Goal: Task Accomplishment & Management: Complete application form

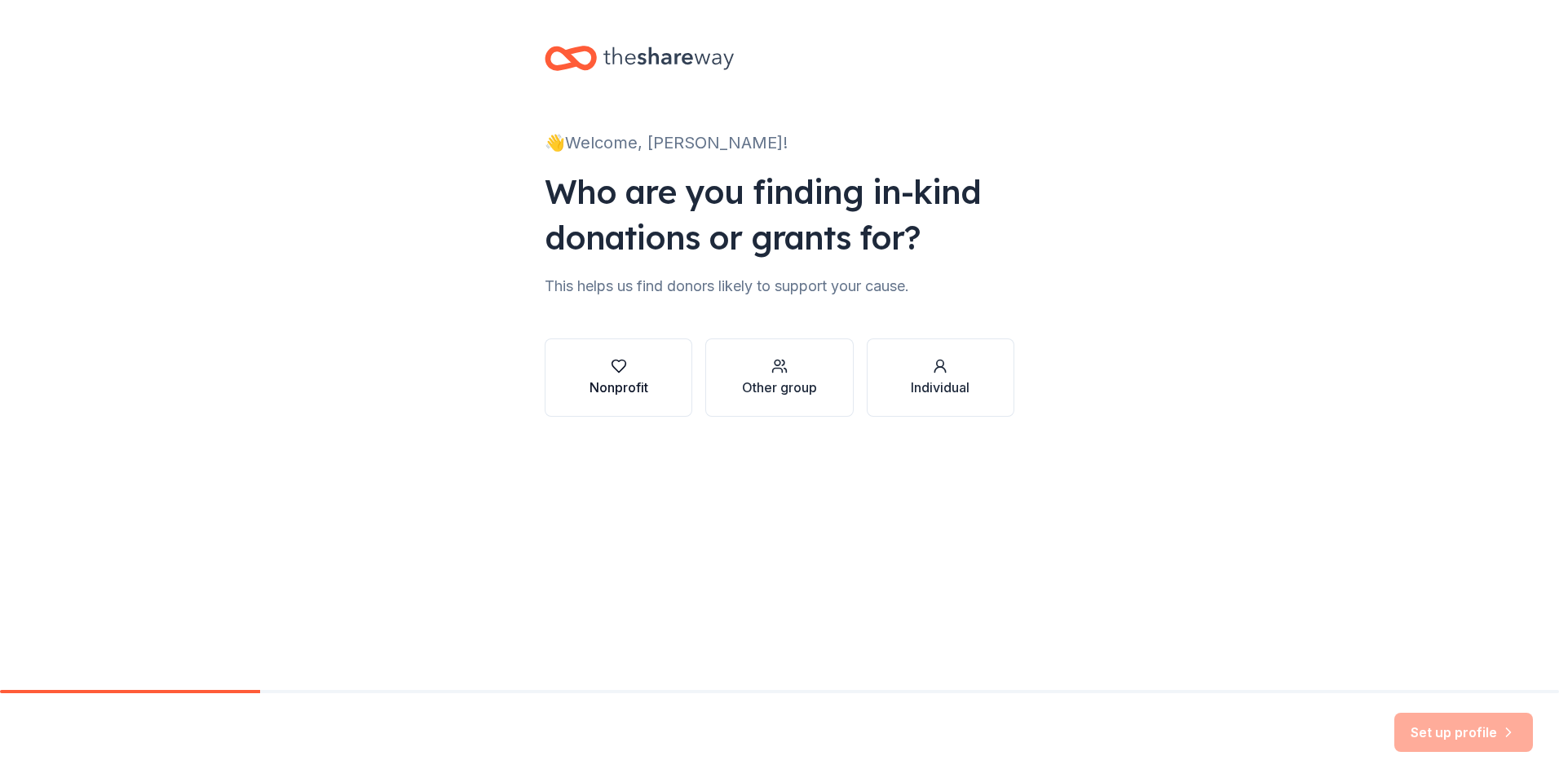
click at [618, 373] on icon "button" at bounding box center [619, 366] width 16 height 16
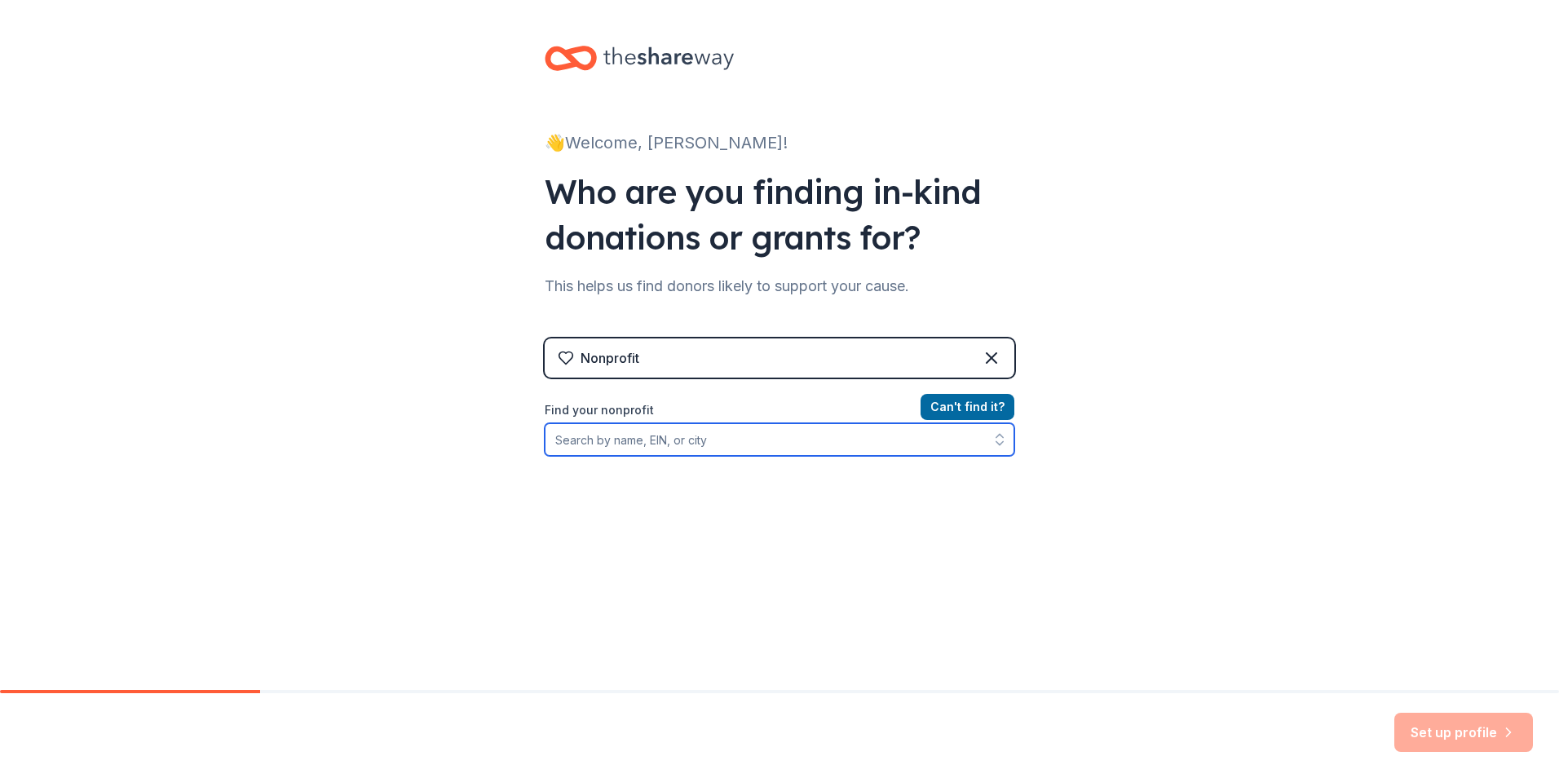
click at [642, 441] on input "Find your nonprofit" at bounding box center [780, 439] width 470 height 33
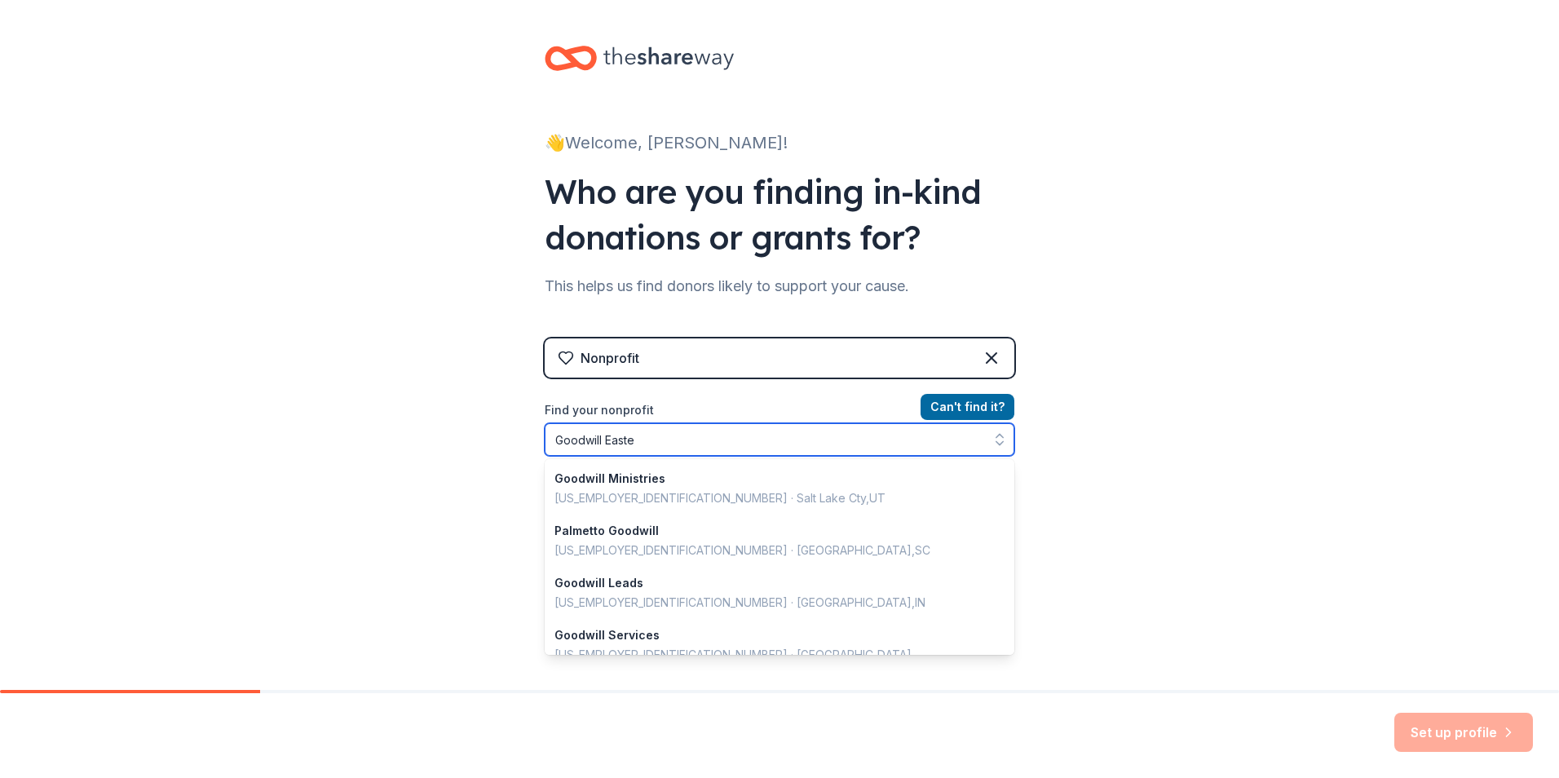
type input "Goodwill [DATE]"
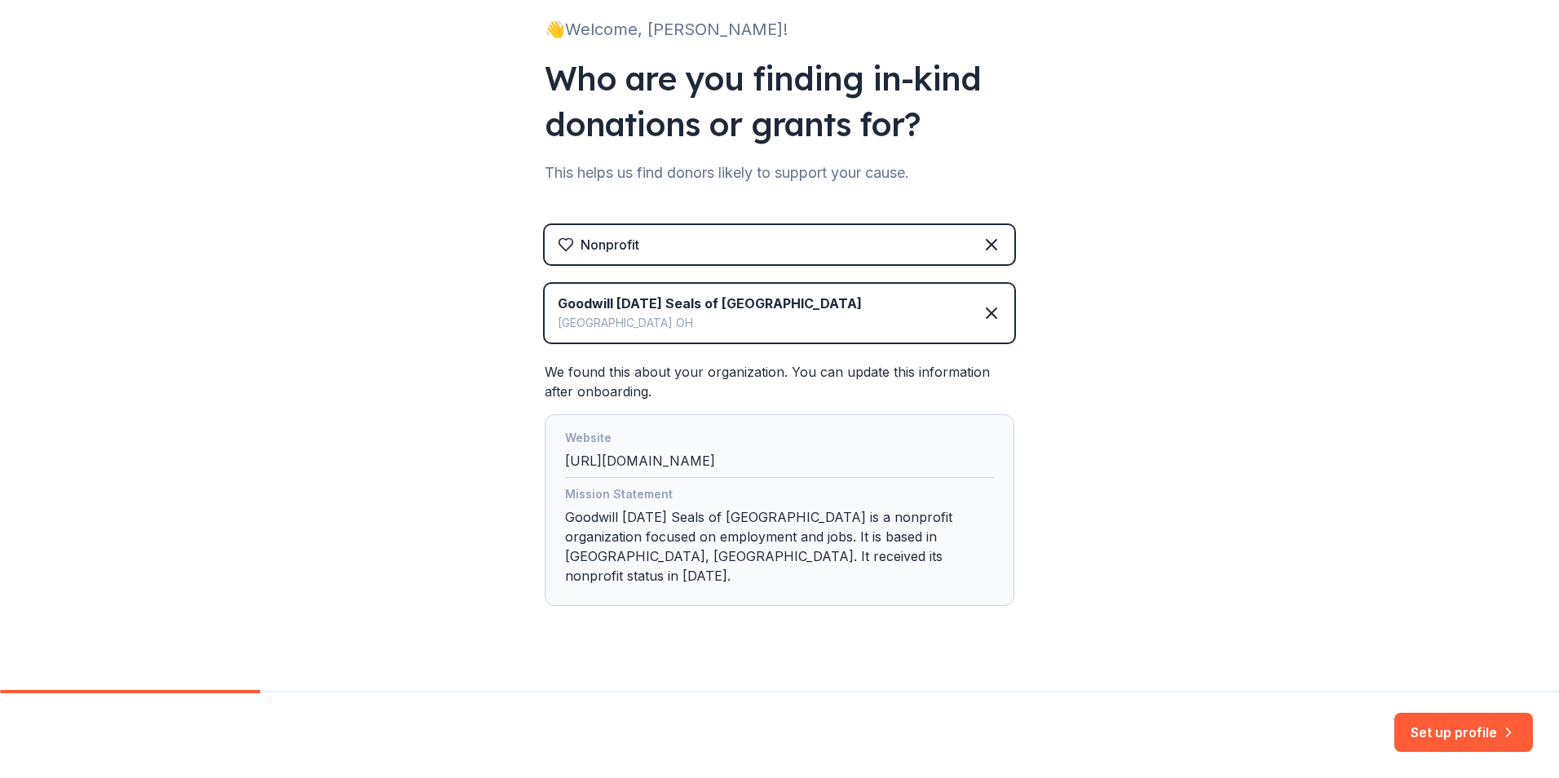
scroll to position [121, 0]
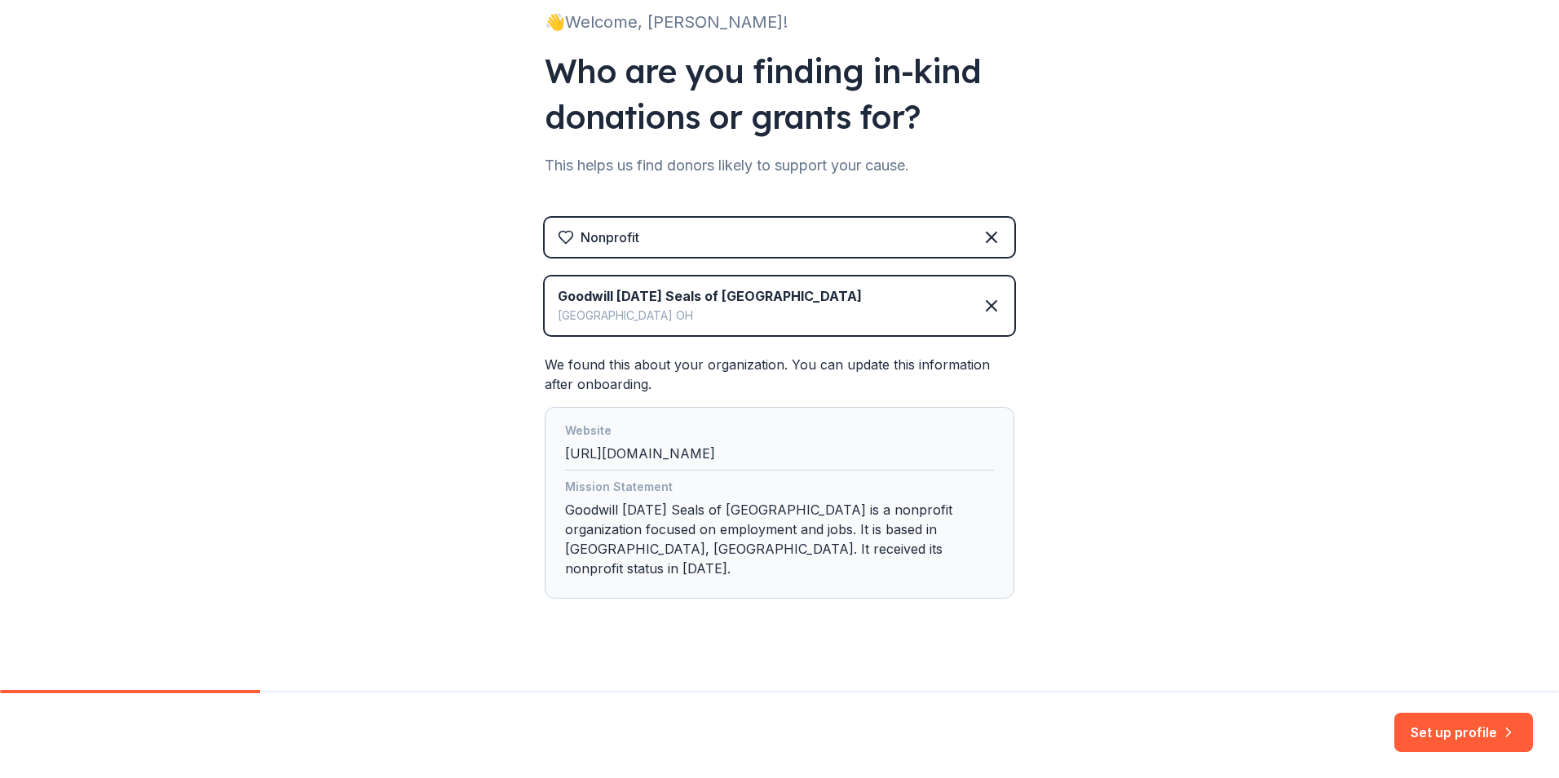
click at [789, 510] on div "Mission Statement Goodwill [DATE] Seals of [GEOGRAPHIC_DATA] is a nonprofit org…" at bounding box center [779, 531] width 429 height 108
click at [731, 514] on div "Mission Statement Goodwill [DATE] Seals of [GEOGRAPHIC_DATA] is a nonprofit org…" at bounding box center [779, 531] width 429 height 108
drag, startPoint x: 951, startPoint y: 545, endPoint x: 1004, endPoint y: 581, distance: 65.1
click at [951, 546] on div "Mission Statement Goodwill [DATE] Seals of [GEOGRAPHIC_DATA] is a nonprofit org…" at bounding box center [779, 531] width 429 height 108
click at [1450, 727] on button "Set up profile" at bounding box center [1463, 731] width 139 height 39
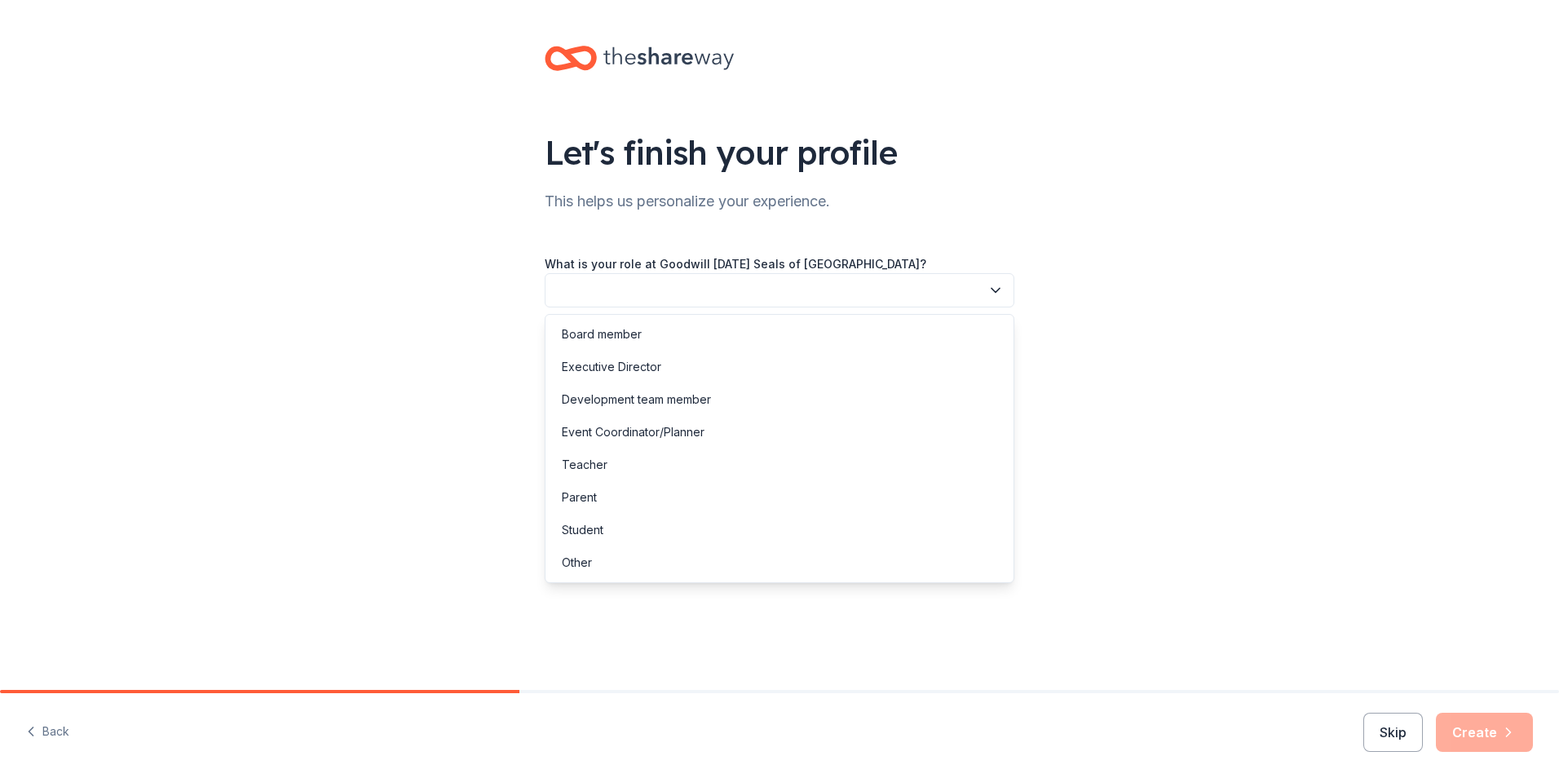
click at [997, 288] on icon "button" at bounding box center [995, 290] width 16 height 16
click at [572, 564] on div "Other" at bounding box center [577, 563] width 30 height 20
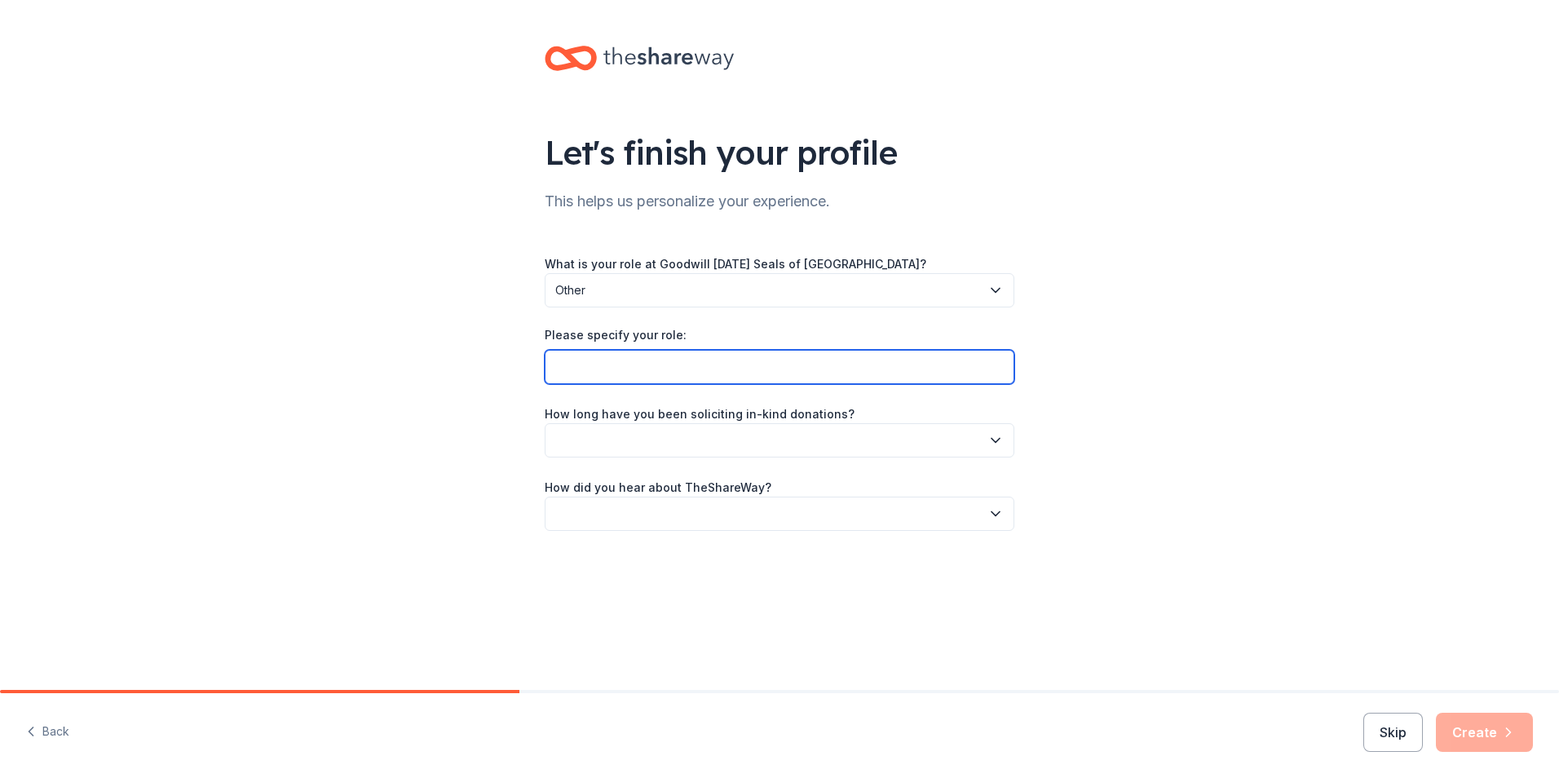
click at [589, 362] on input "Please specify your role:" at bounding box center [780, 367] width 470 height 34
type input "Senior Executive Assistant to the President & CEO"
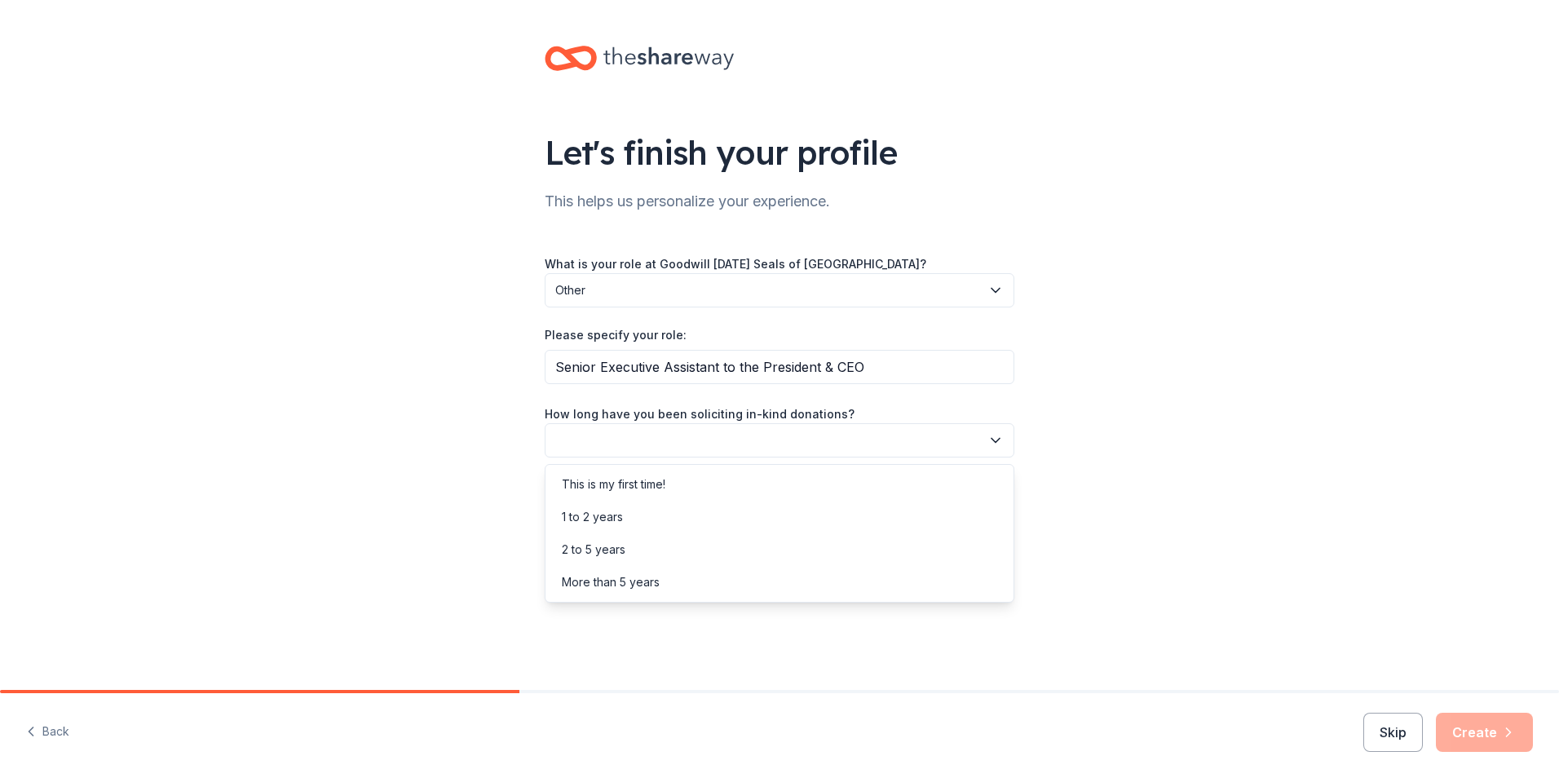
click at [995, 435] on icon "button" at bounding box center [995, 440] width 16 height 16
click at [601, 554] on div "2 to 5 years" at bounding box center [594, 550] width 64 height 20
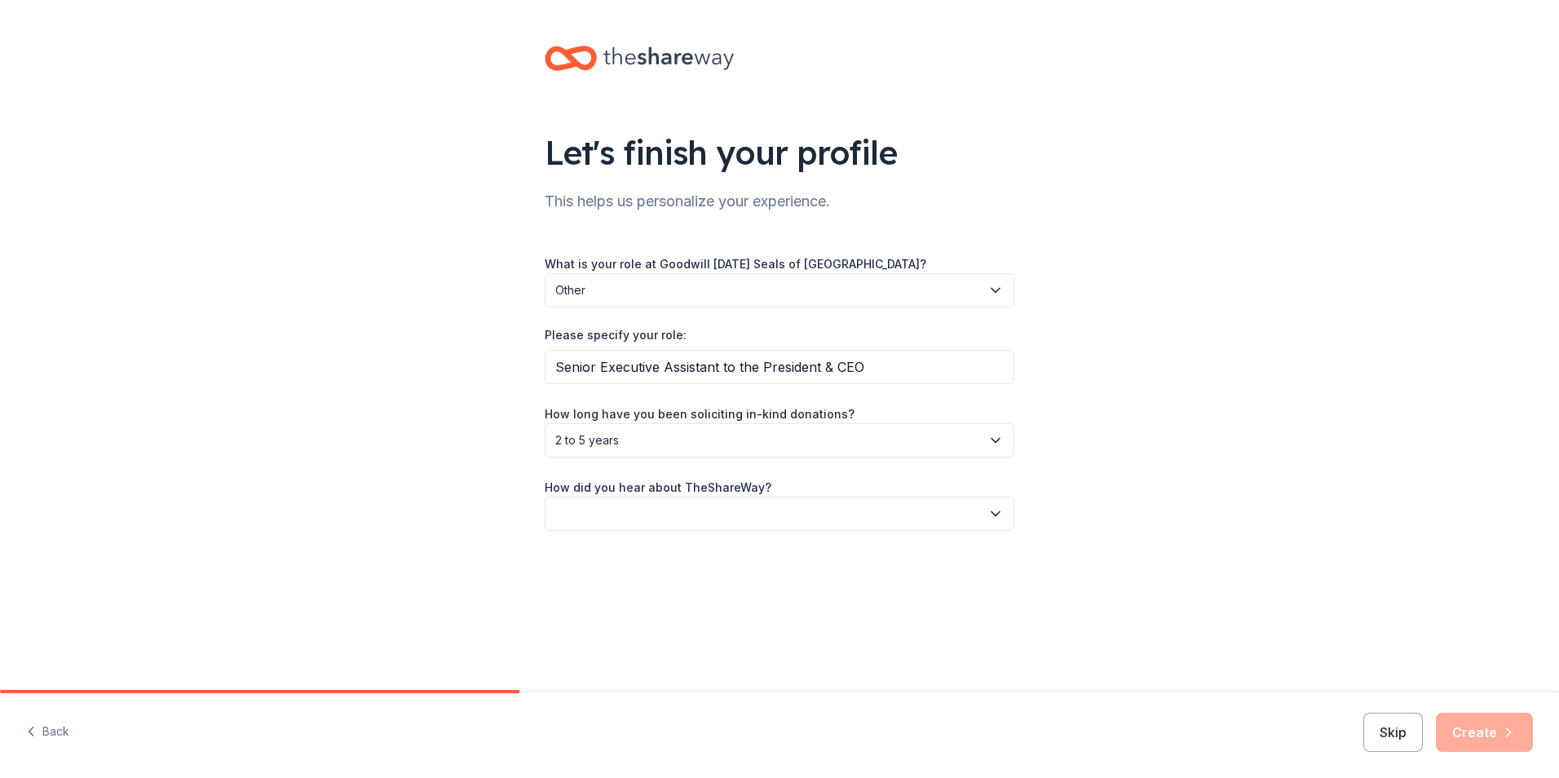
click at [994, 511] on icon "button" at bounding box center [995, 513] width 16 height 16
click at [606, 589] on div "Online search" at bounding box center [599, 590] width 74 height 20
click at [1488, 729] on button "Create" at bounding box center [1484, 731] width 97 height 39
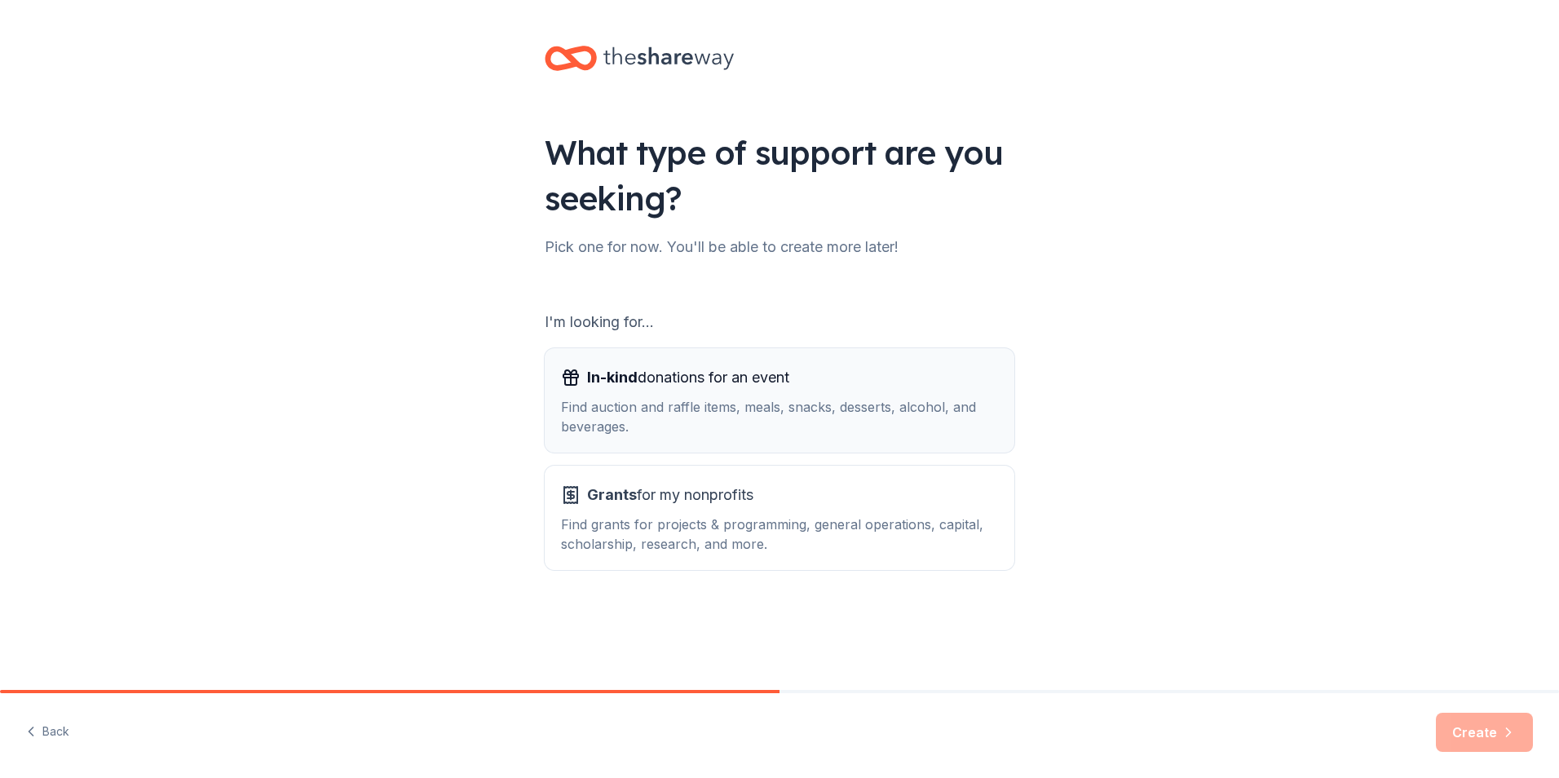
click at [652, 372] on span "In-kind donations for an event" at bounding box center [688, 377] width 202 height 26
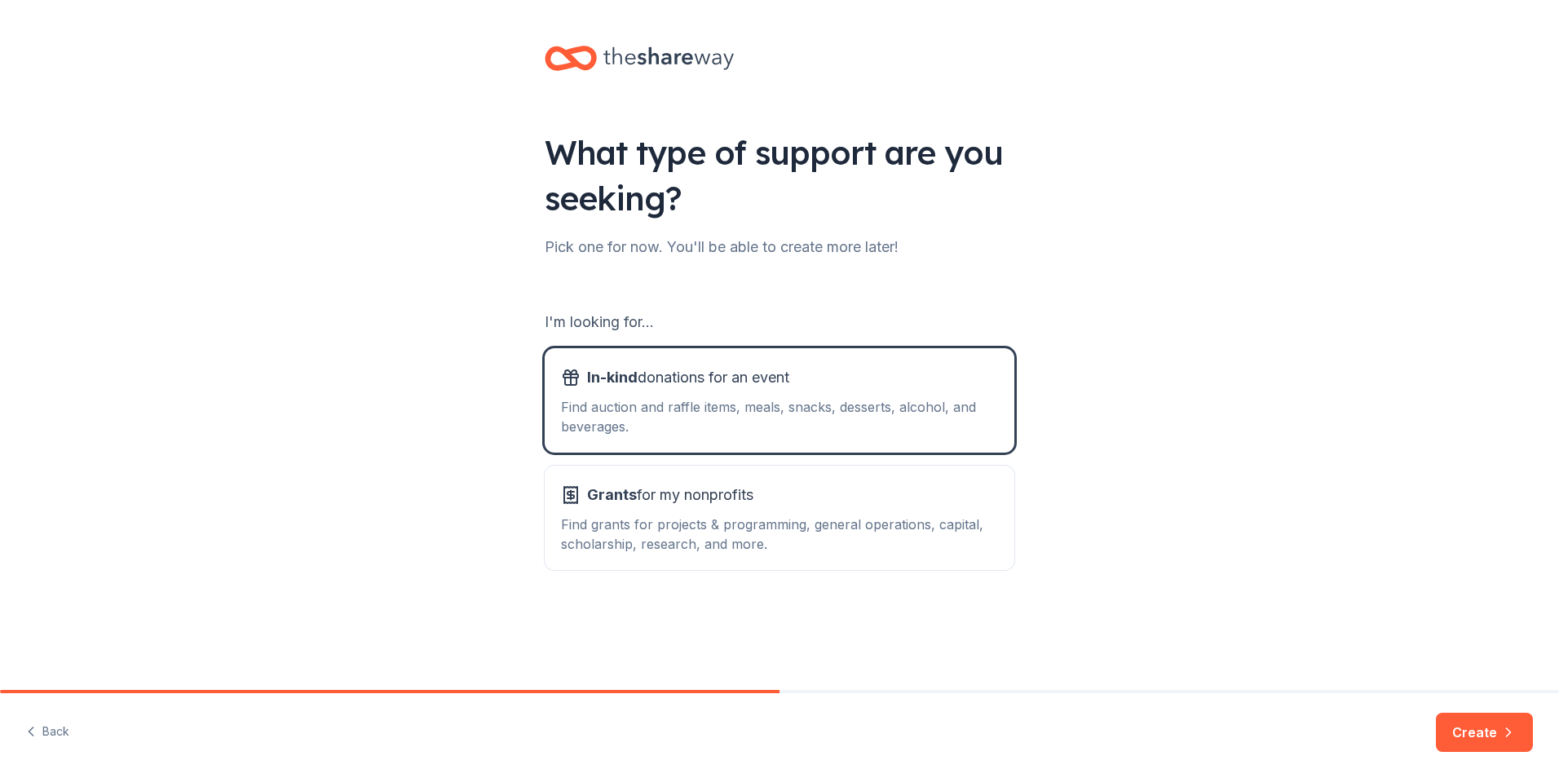
click at [1488, 729] on button "Create" at bounding box center [1484, 731] width 97 height 39
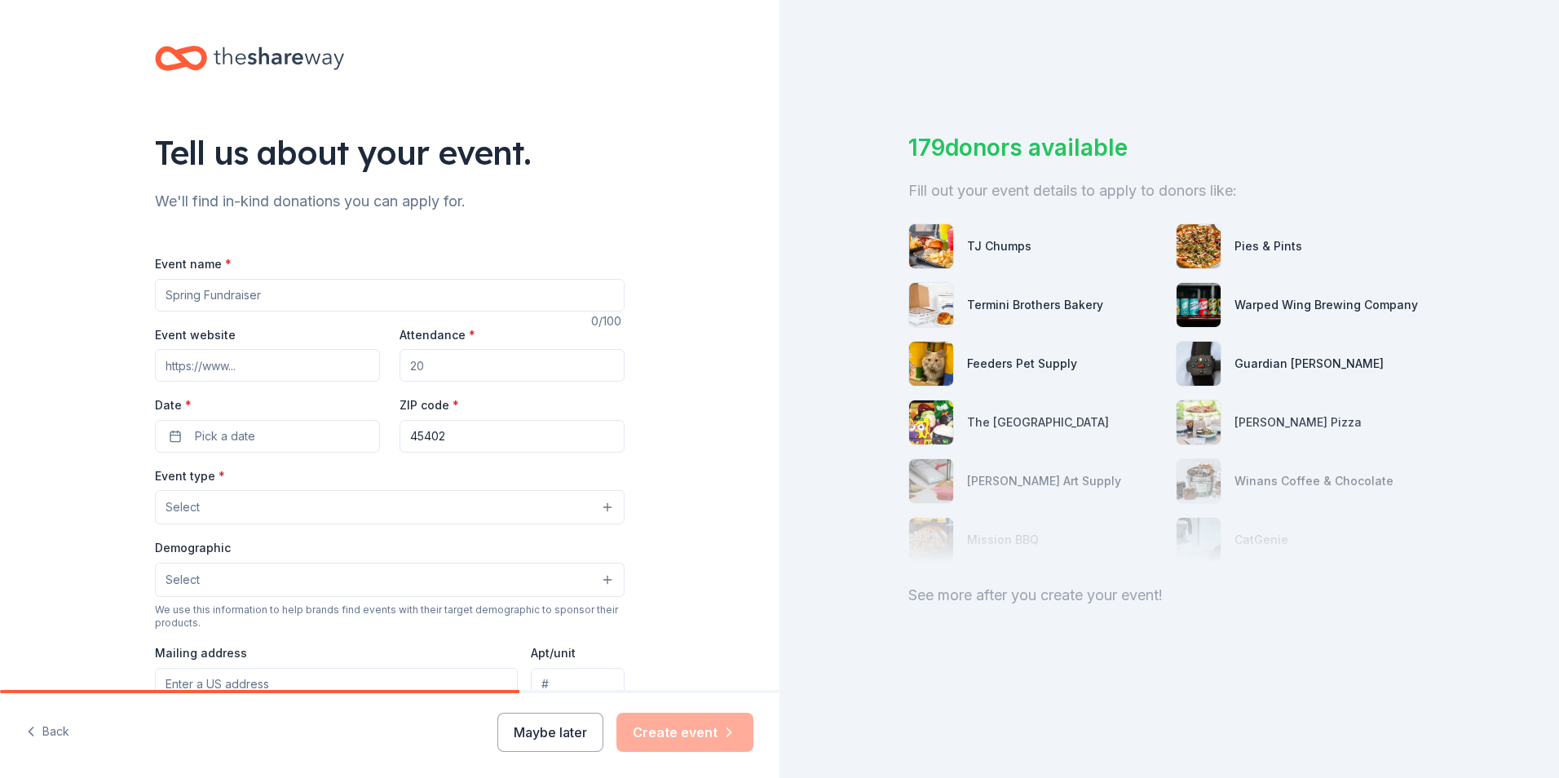
click at [204, 290] on input "Event name *" at bounding box center [390, 295] width 470 height 33
type input "Employee Campaign"
drag, startPoint x: 444, startPoint y: 364, endPoint x: 382, endPoint y: 368, distance: 62.1
click at [382, 368] on div "Event website Attendance * Date * Pick a date ZIP code * 45402" at bounding box center [390, 388] width 470 height 128
type input "1400"
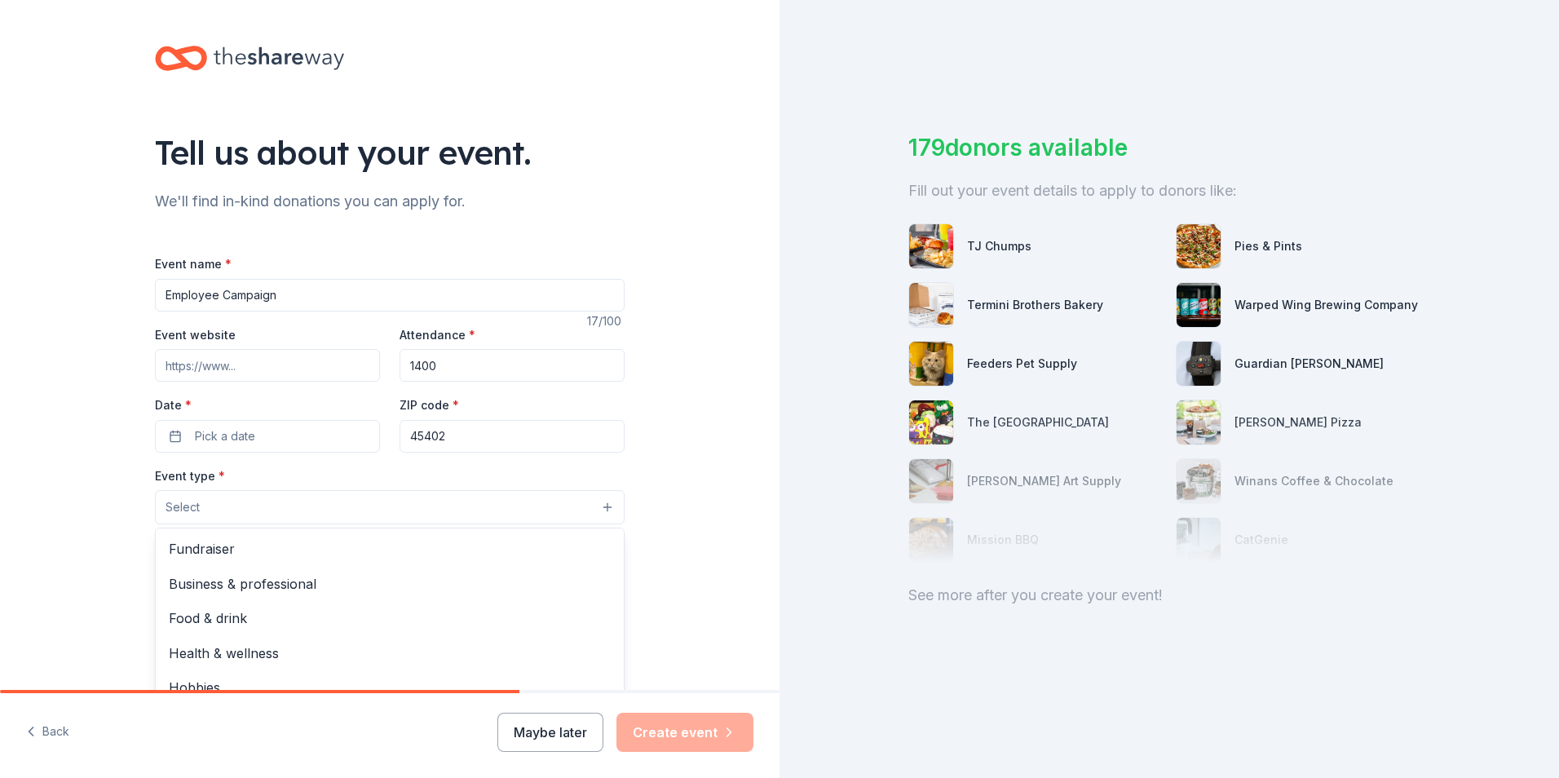
click at [602, 504] on button "Select" at bounding box center [390, 507] width 470 height 34
click at [205, 550] on span "Fundraiser" at bounding box center [390, 548] width 442 height 21
click at [686, 571] on div "Tell us about your event. We'll find in-kind donations you can apply for. Event…" at bounding box center [389, 543] width 779 height 1087
click at [601, 576] on button "Select" at bounding box center [390, 581] width 470 height 34
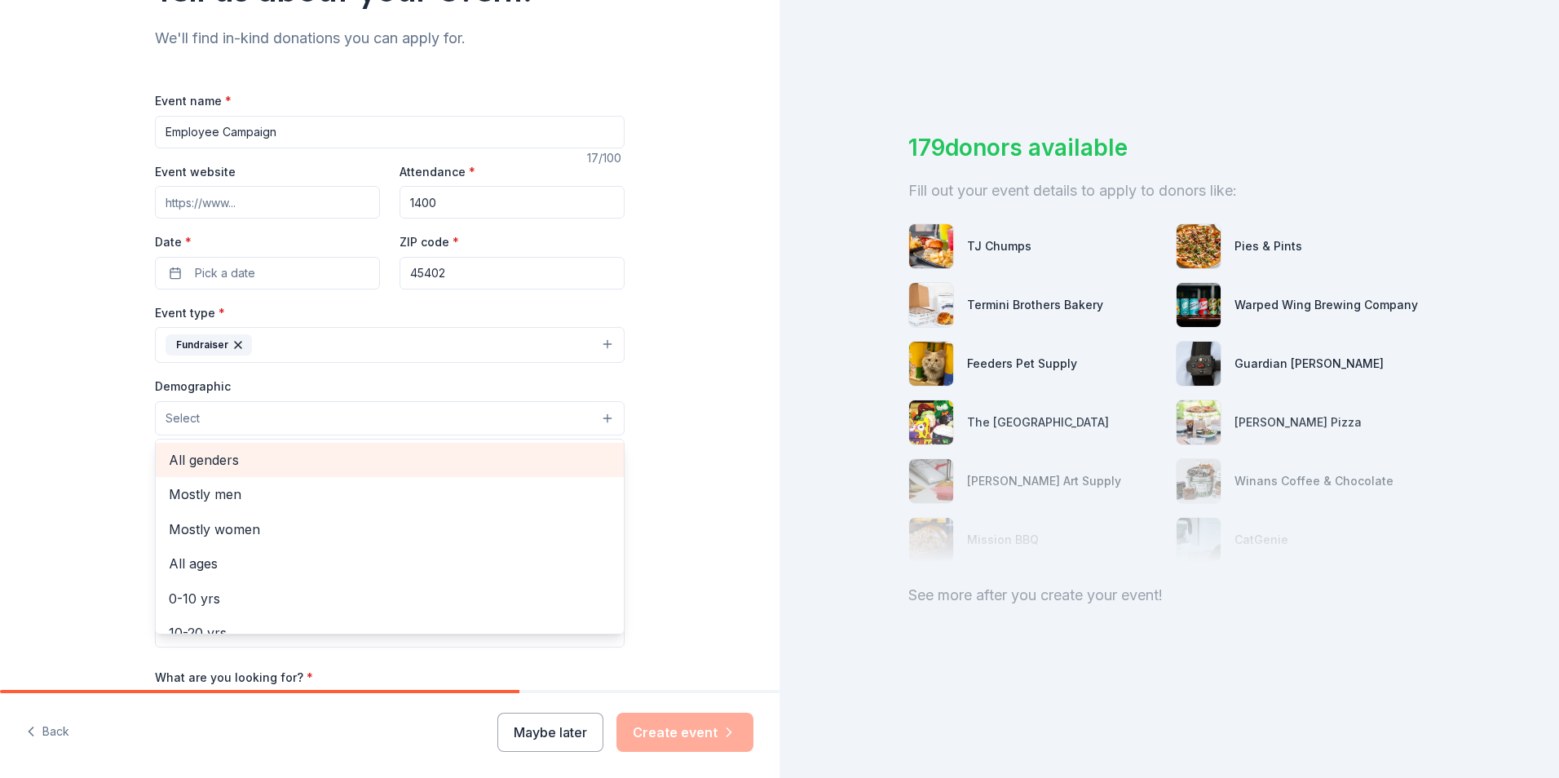
click at [196, 451] on span "All genders" at bounding box center [390, 459] width 442 height 21
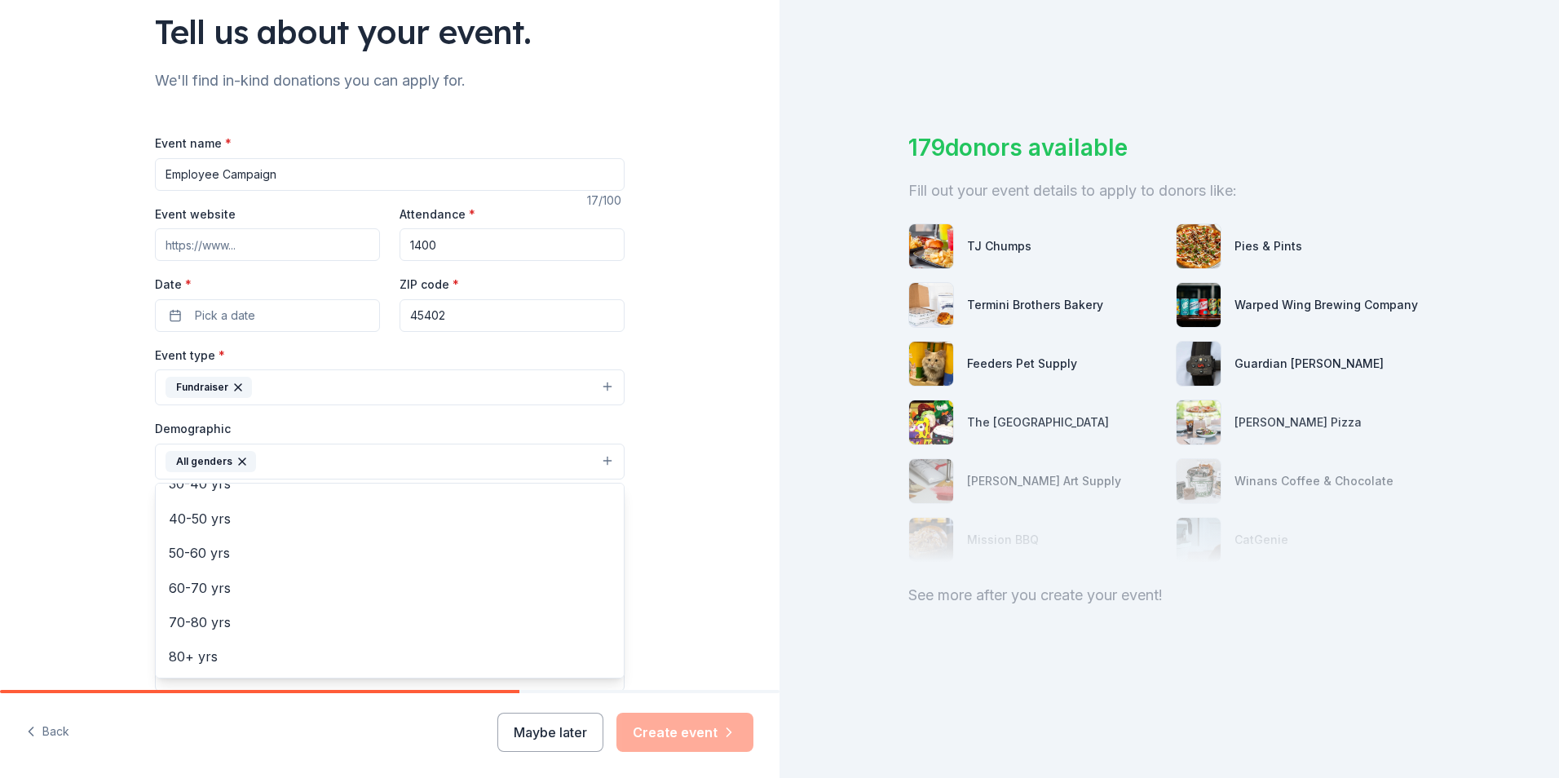
scroll to position [82, 0]
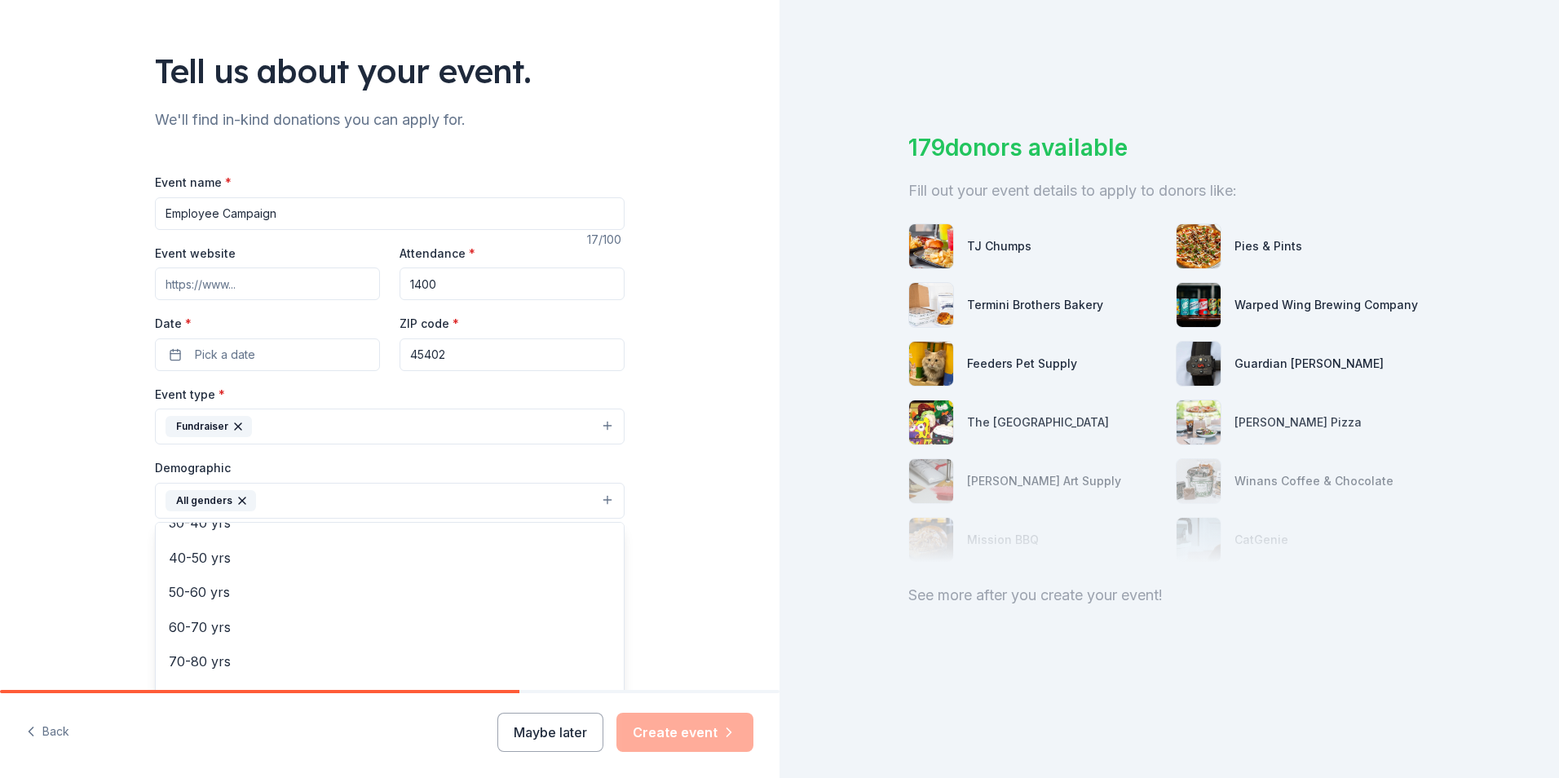
click at [699, 549] on div "Tell us about your event. We'll find in-kind donations you can apply for. Event…" at bounding box center [389, 462] width 779 height 1088
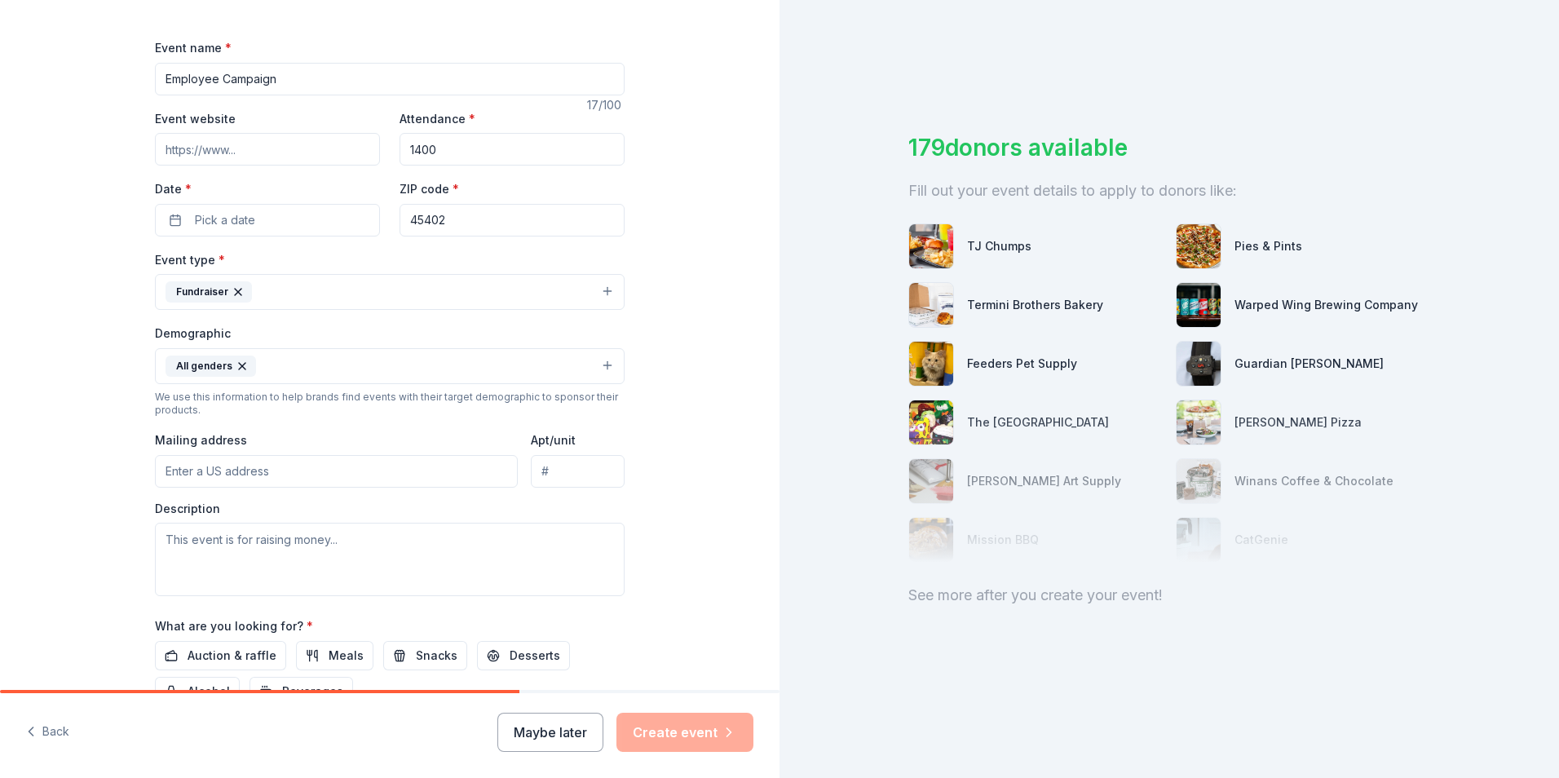
scroll to position [245, 0]
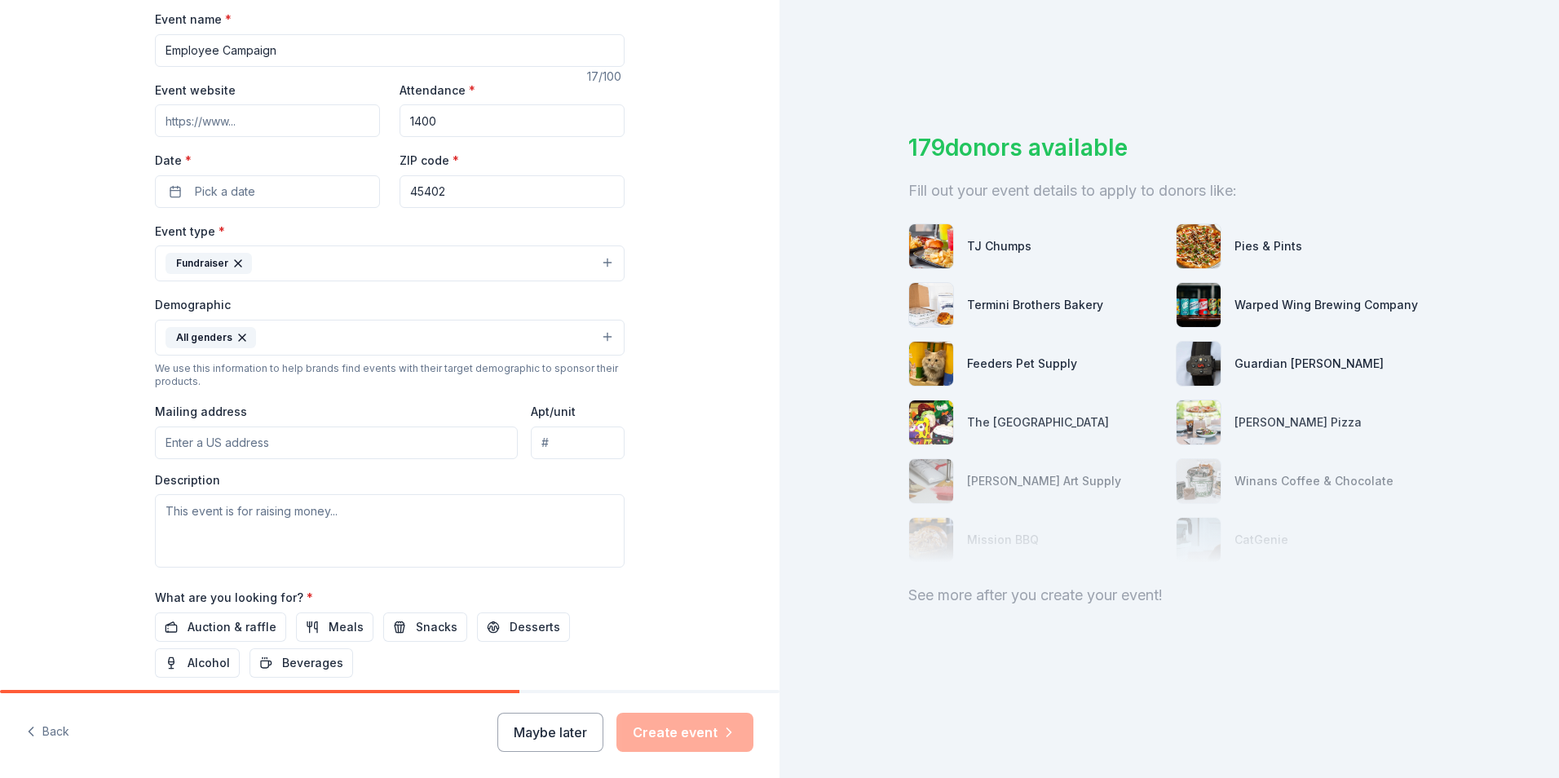
click at [192, 445] on input "Mailing address" at bounding box center [336, 442] width 363 height 33
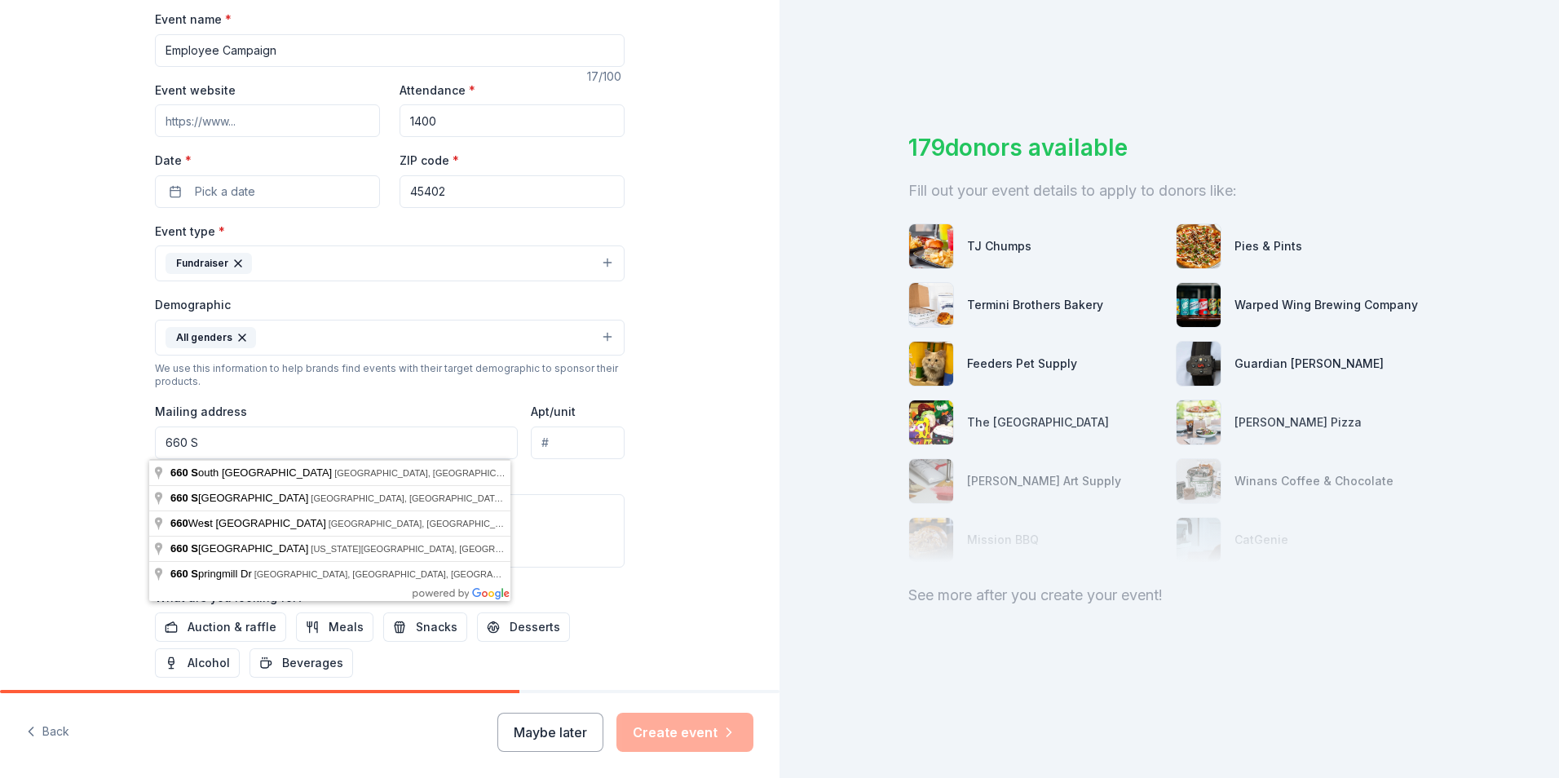
type input "[STREET_ADDRESS]"
type input "[GEOGRAPHIC_DATA]"
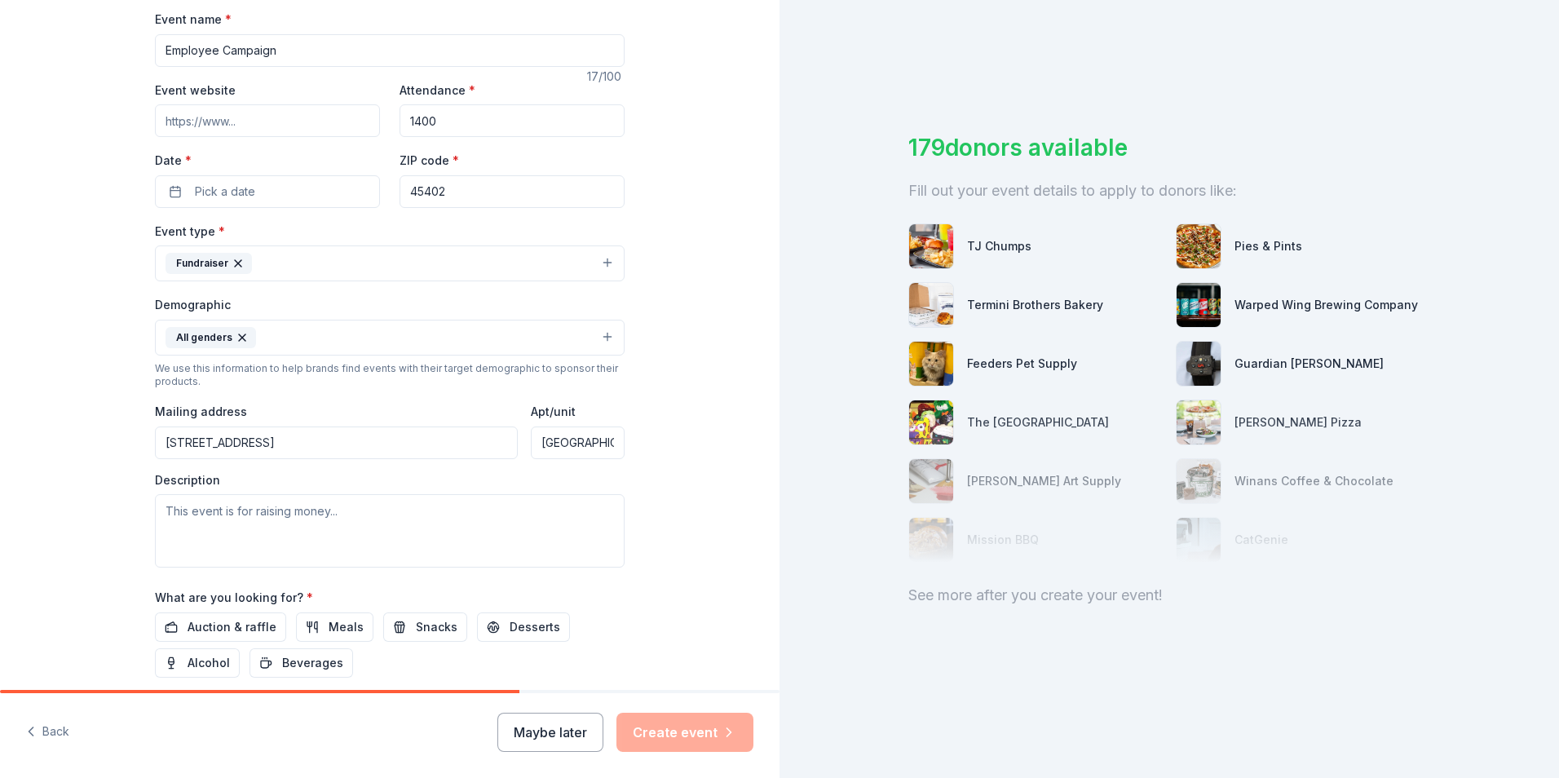
type input "[STREET_ADDRESS]"
click at [158, 509] on textarea at bounding box center [390, 530] width 470 height 73
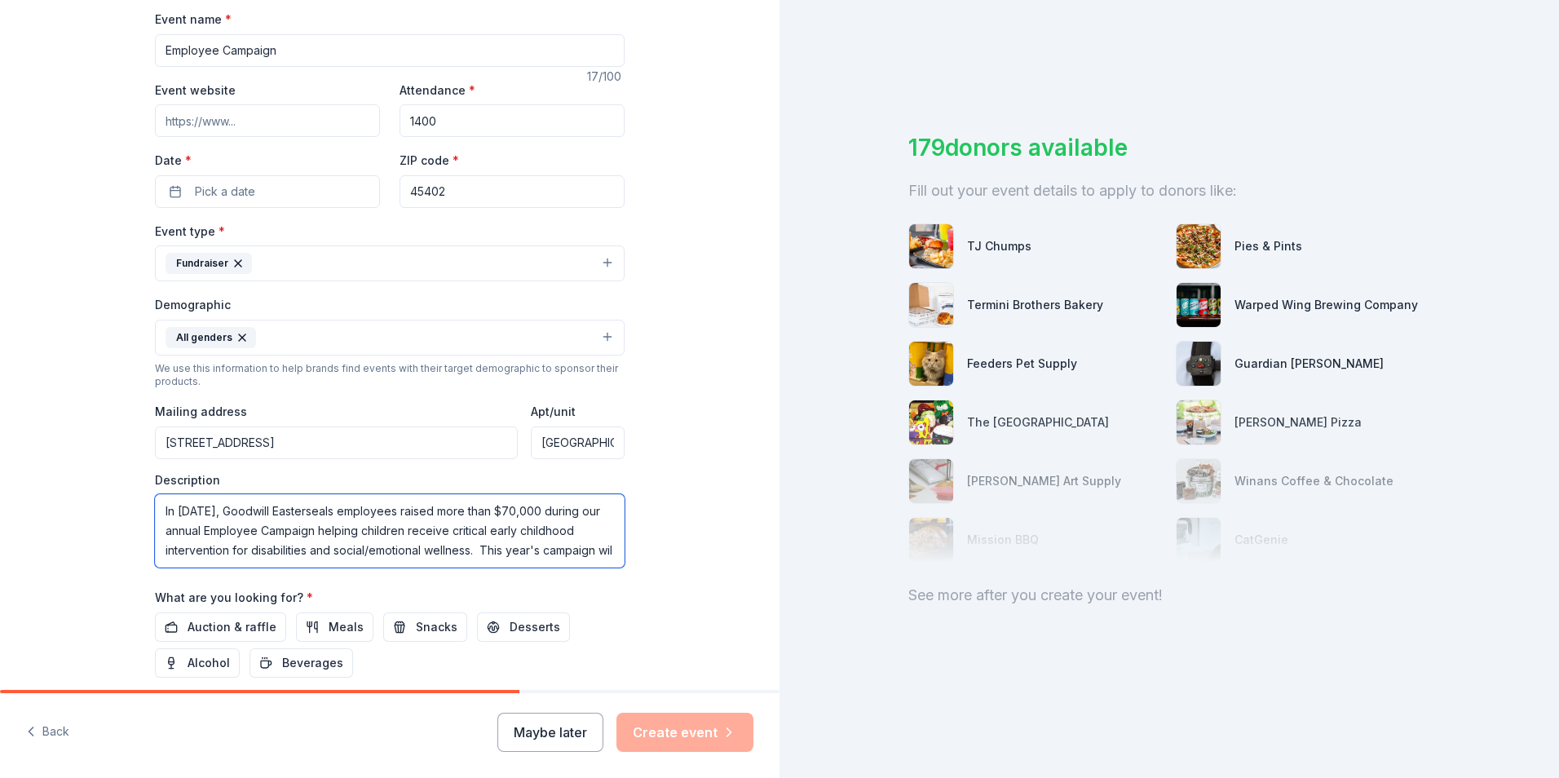
scroll to position [11, 0]
click at [309, 518] on textarea "In [DATE], Goodwill Easterseals employees raised more than $70,000 during our a…" at bounding box center [390, 530] width 470 height 73
click at [545, 520] on textarea "In [DATE], Goodwill Easterseals employees raised more than $70,000 during our a…" at bounding box center [390, 530] width 470 height 73
click at [321, 556] on textarea "In [DATE], Goodwill Easterseals employees raised more than $70,000 during our a…" at bounding box center [390, 530] width 470 height 73
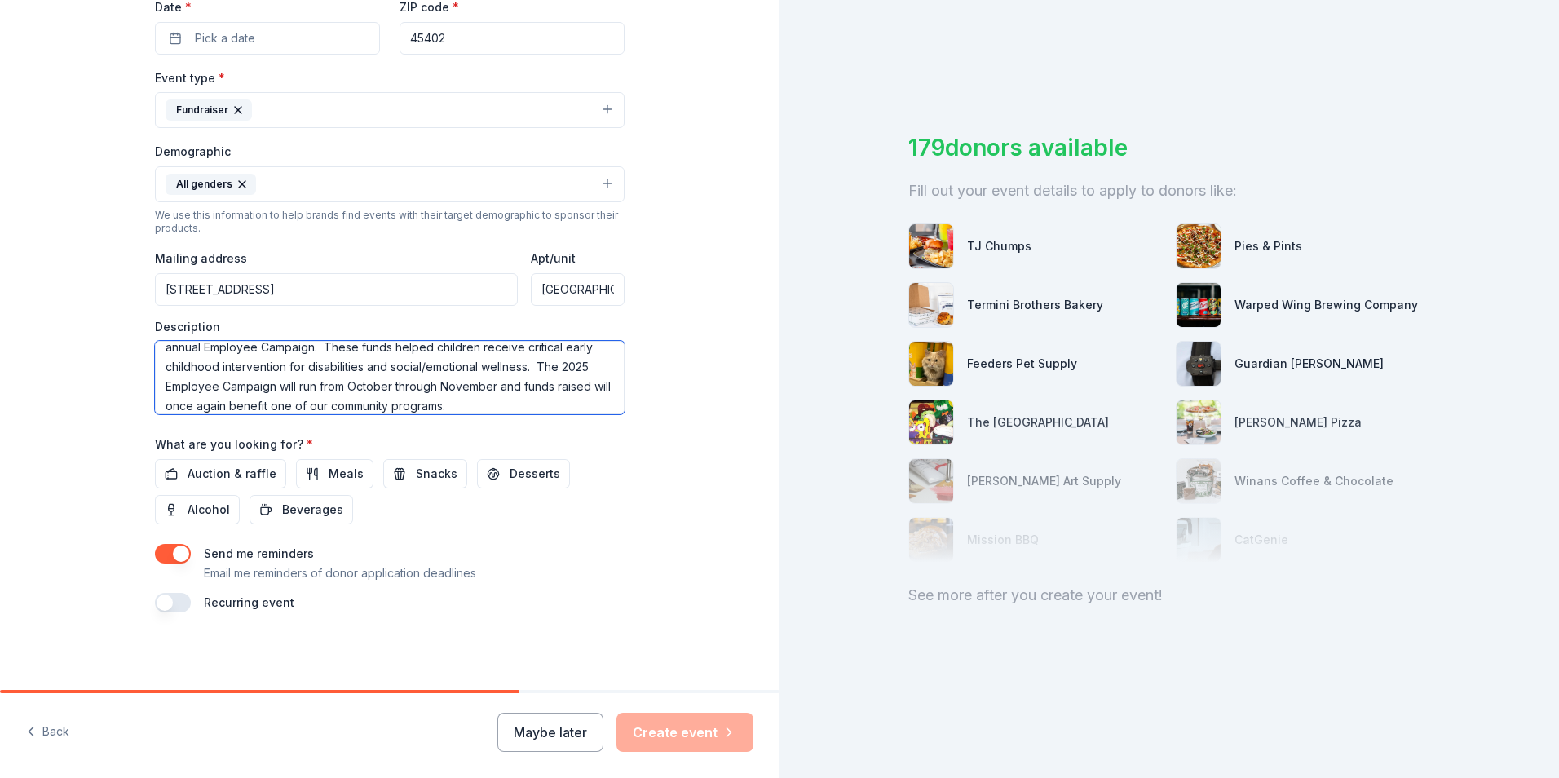
scroll to position [399, 0]
type textarea "In [DATE], Goodwill Easterseals employees raised more than $70,000 during our a…"
click at [212, 467] on span "Auction & raffle" at bounding box center [231, 473] width 89 height 20
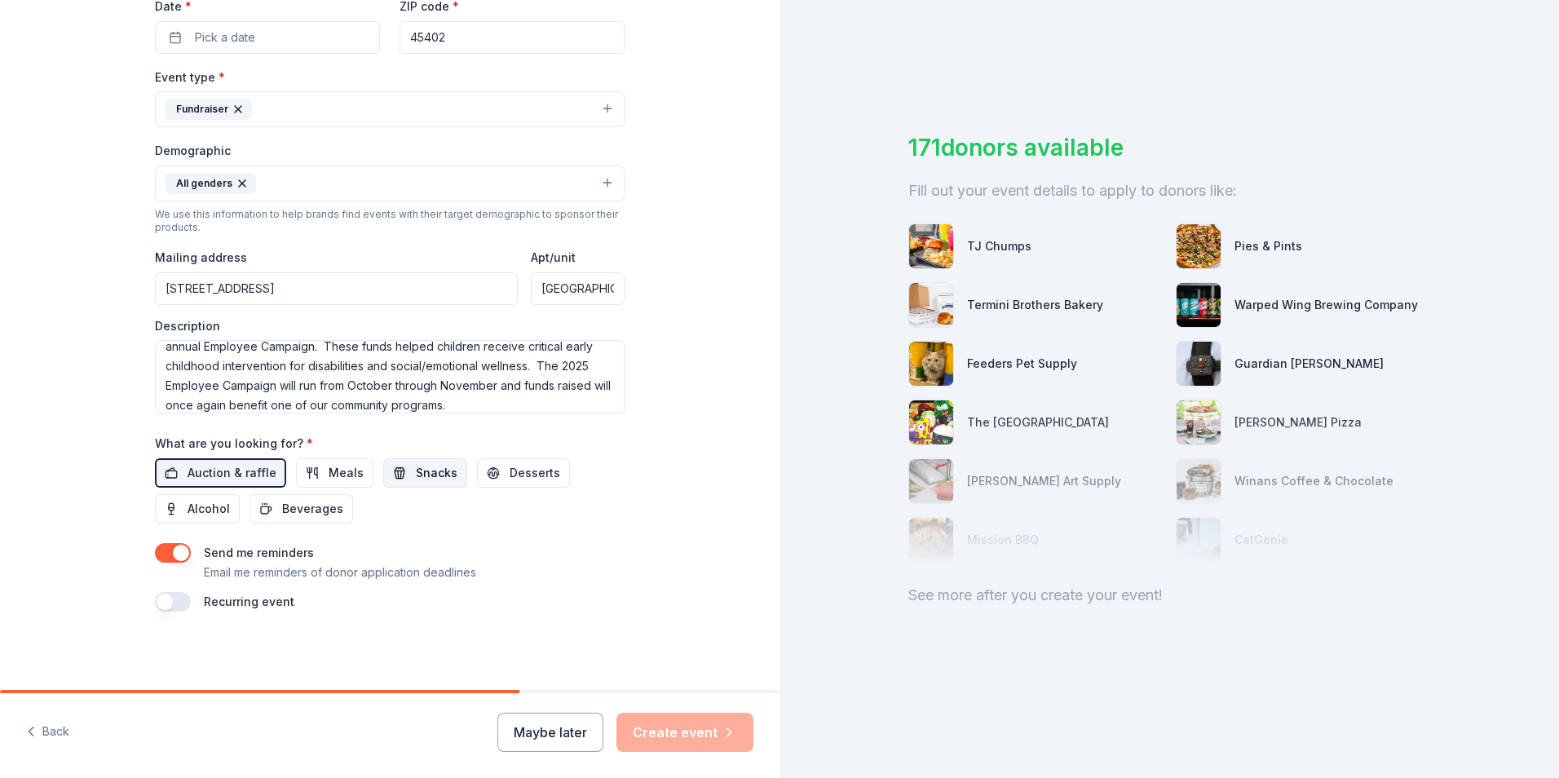
click at [416, 476] on span "Snacks" at bounding box center [437, 473] width 42 height 20
click at [514, 474] on span "Desserts" at bounding box center [535, 473] width 51 height 20
click at [329, 470] on span "Meals" at bounding box center [346, 473] width 35 height 20
click at [306, 503] on span "Beverages" at bounding box center [312, 509] width 61 height 20
click at [681, 734] on div "Maybe later Create event" at bounding box center [625, 731] width 256 height 39
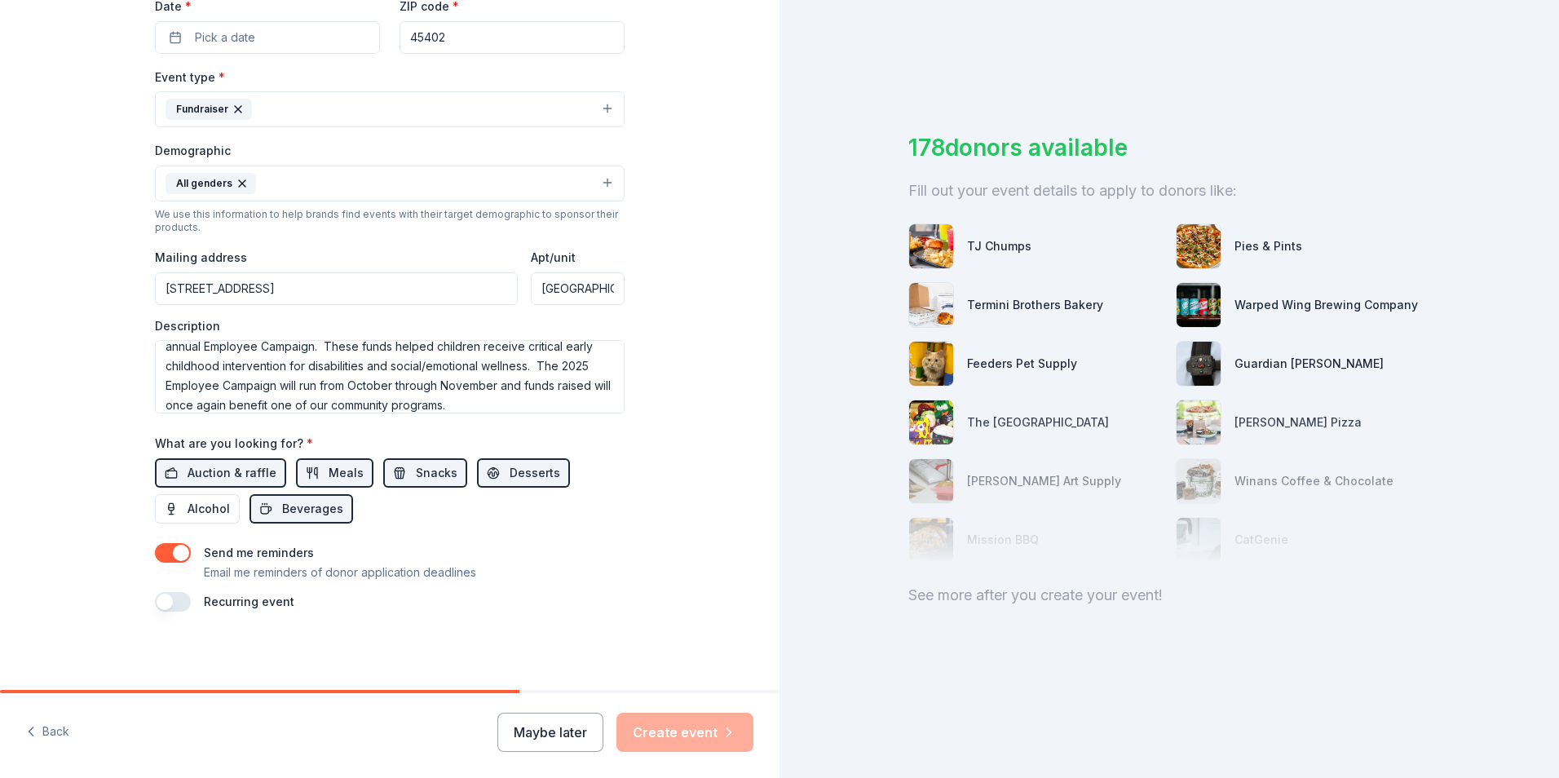
click at [161, 554] on button "button" at bounding box center [173, 553] width 36 height 20
click at [170, 553] on button "button" at bounding box center [173, 553] width 36 height 20
click at [179, 607] on button "button" at bounding box center [173, 602] width 36 height 20
click at [156, 601] on button "button" at bounding box center [173, 602] width 36 height 20
click at [982, 248] on div "TJ Chumps" at bounding box center [999, 246] width 64 height 20
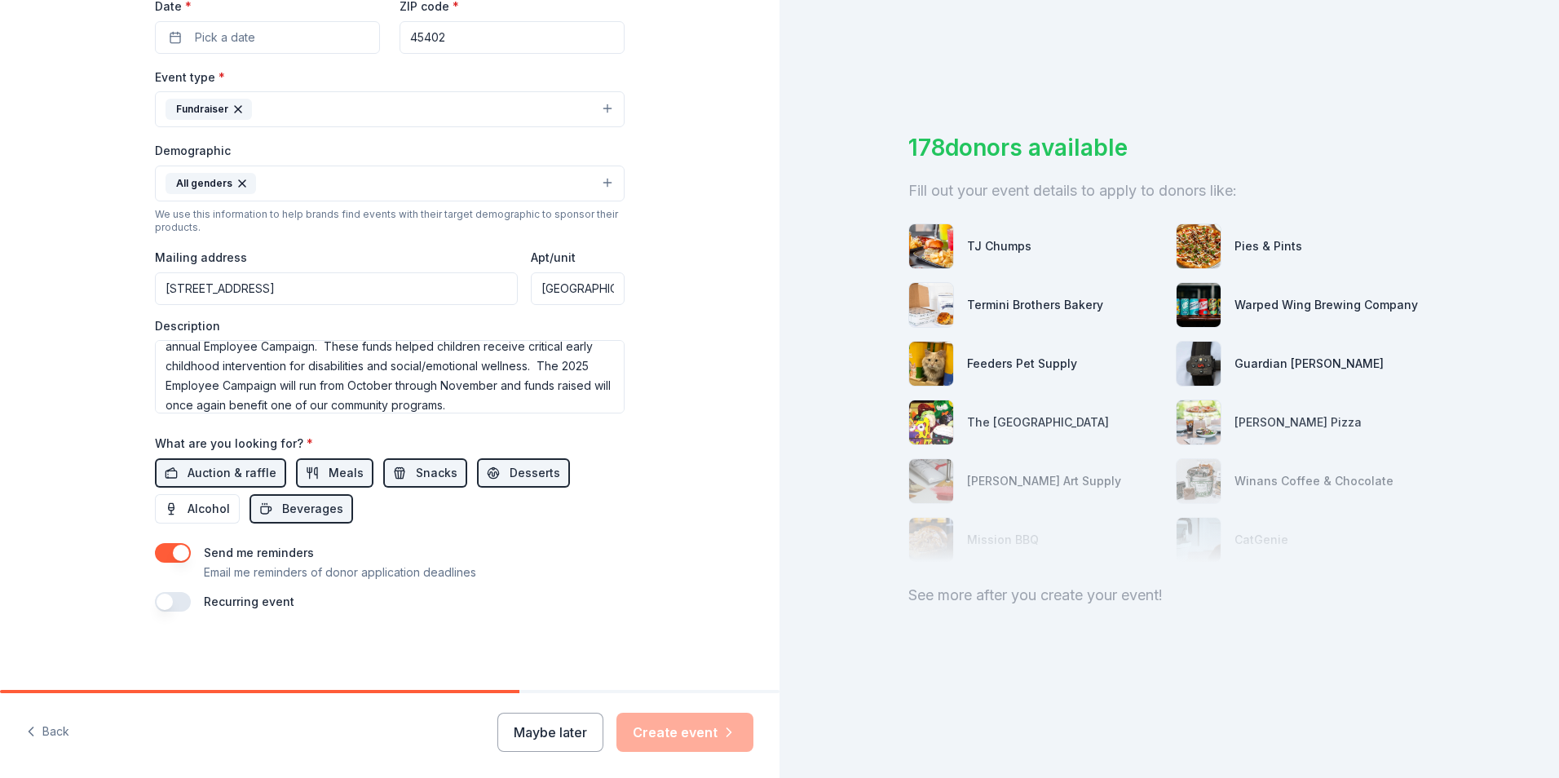
click at [925, 245] on img at bounding box center [931, 246] width 44 height 44
click at [187, 506] on span "Alcohol" at bounding box center [208, 509] width 42 height 20
click at [187, 505] on span "Alcohol" at bounding box center [208, 509] width 42 height 20
click at [607, 452] on div "What are you looking for? * Auction & raffle Meals Snacks Desserts Alcohol Beve…" at bounding box center [390, 478] width 470 height 90
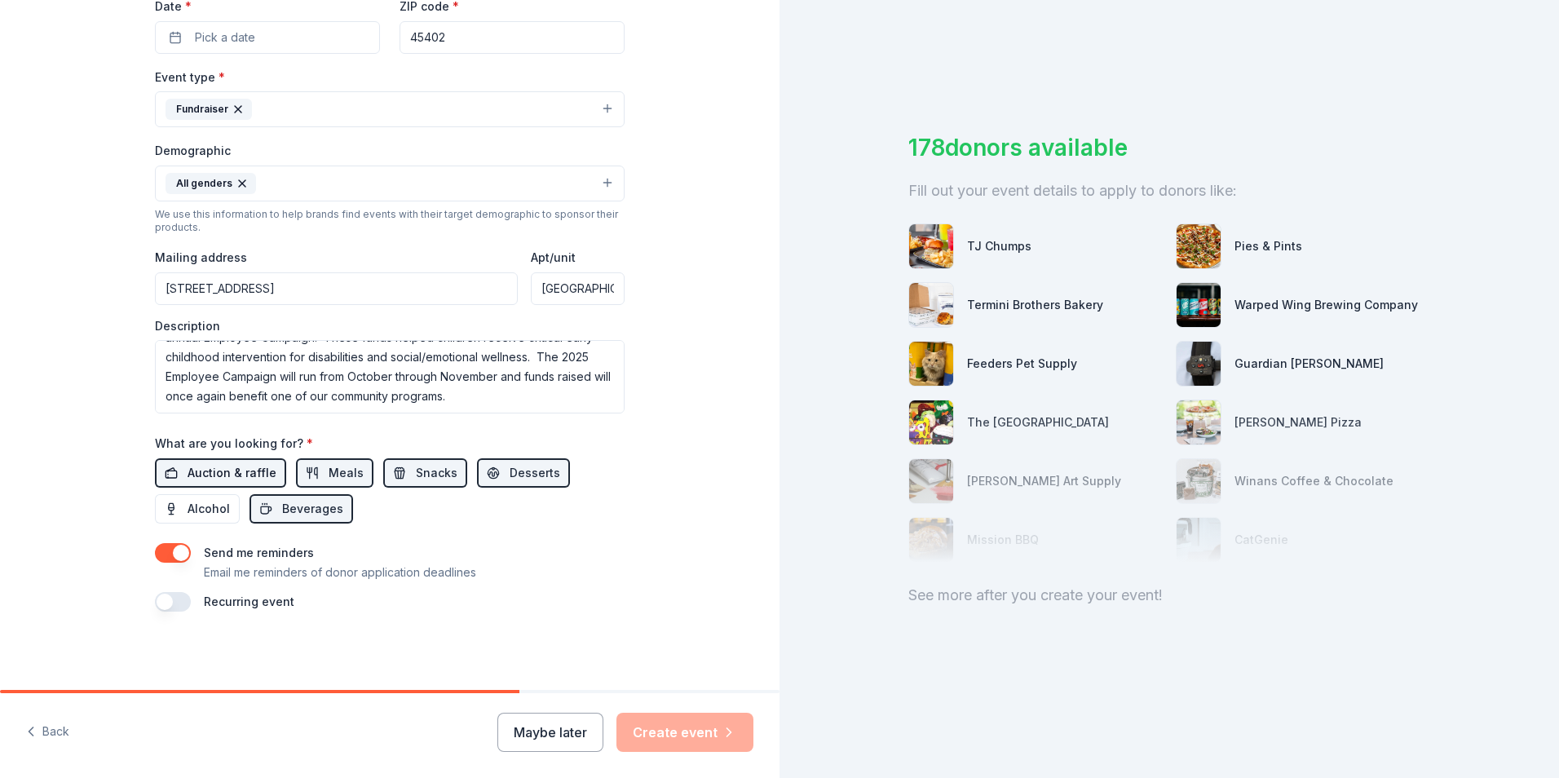
click at [187, 470] on span "Auction & raffle" at bounding box center [231, 473] width 89 height 20
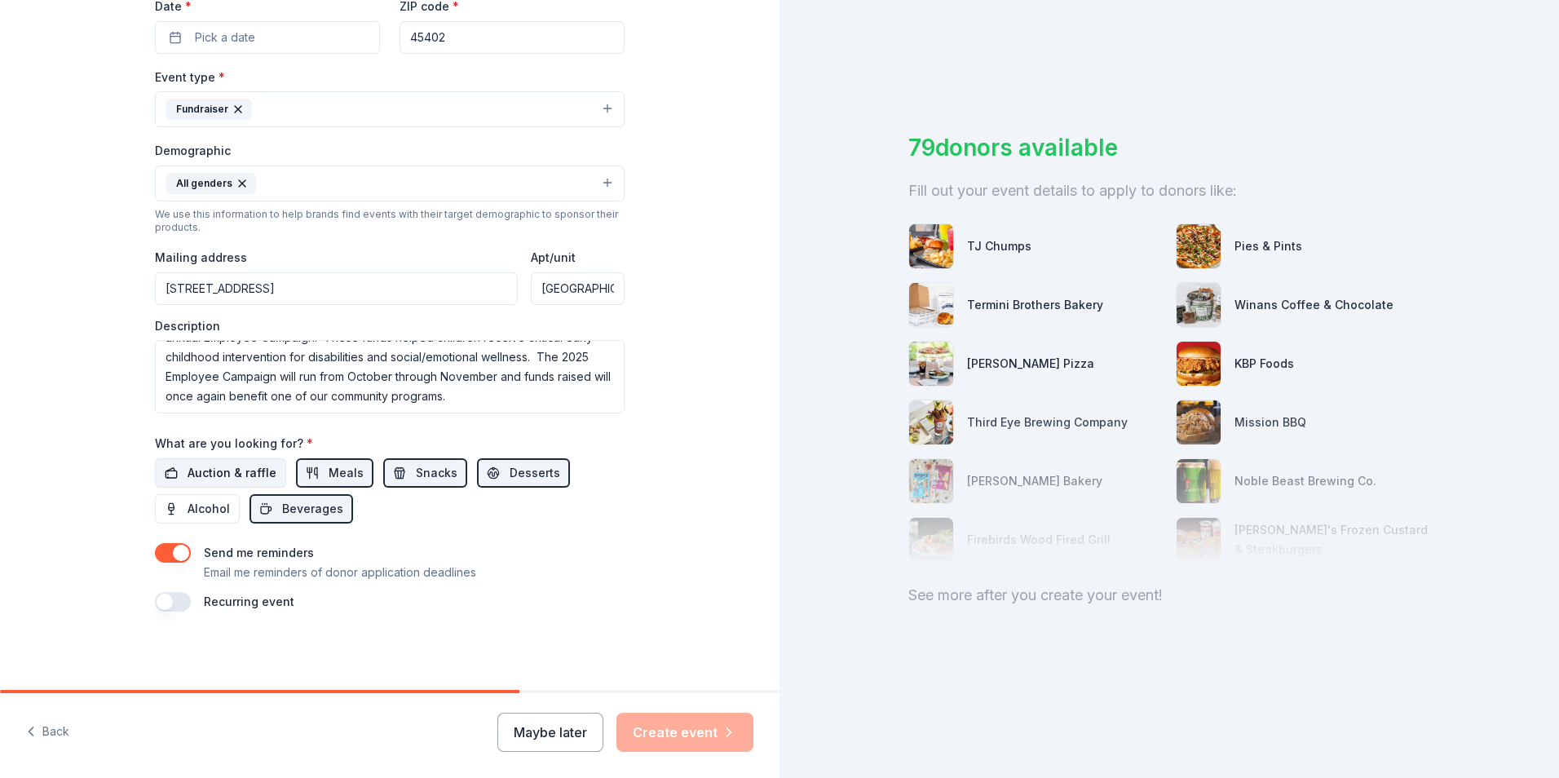
click at [187, 471] on span "Auction & raffle" at bounding box center [231, 473] width 89 height 20
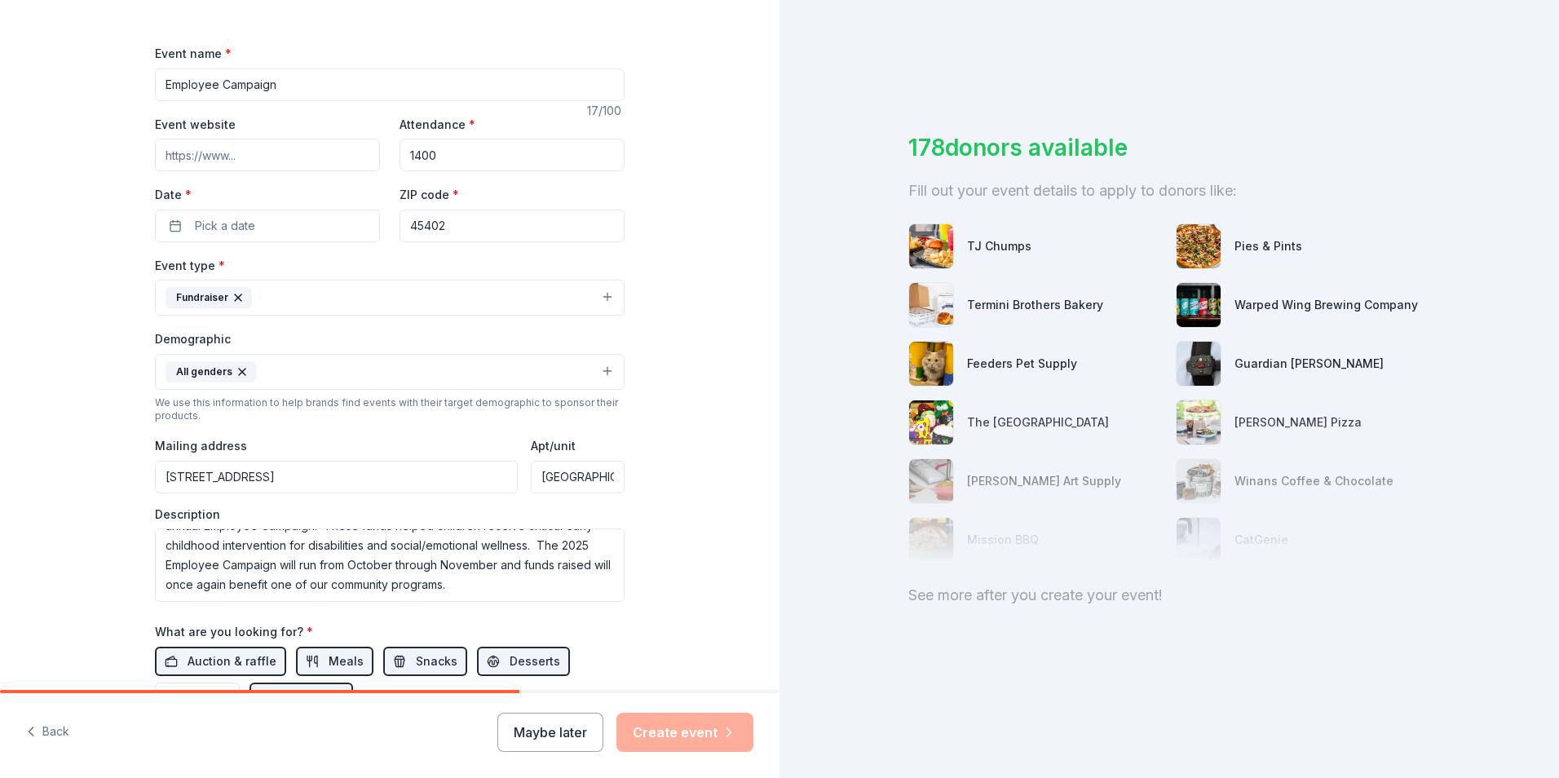
scroll to position [154, 0]
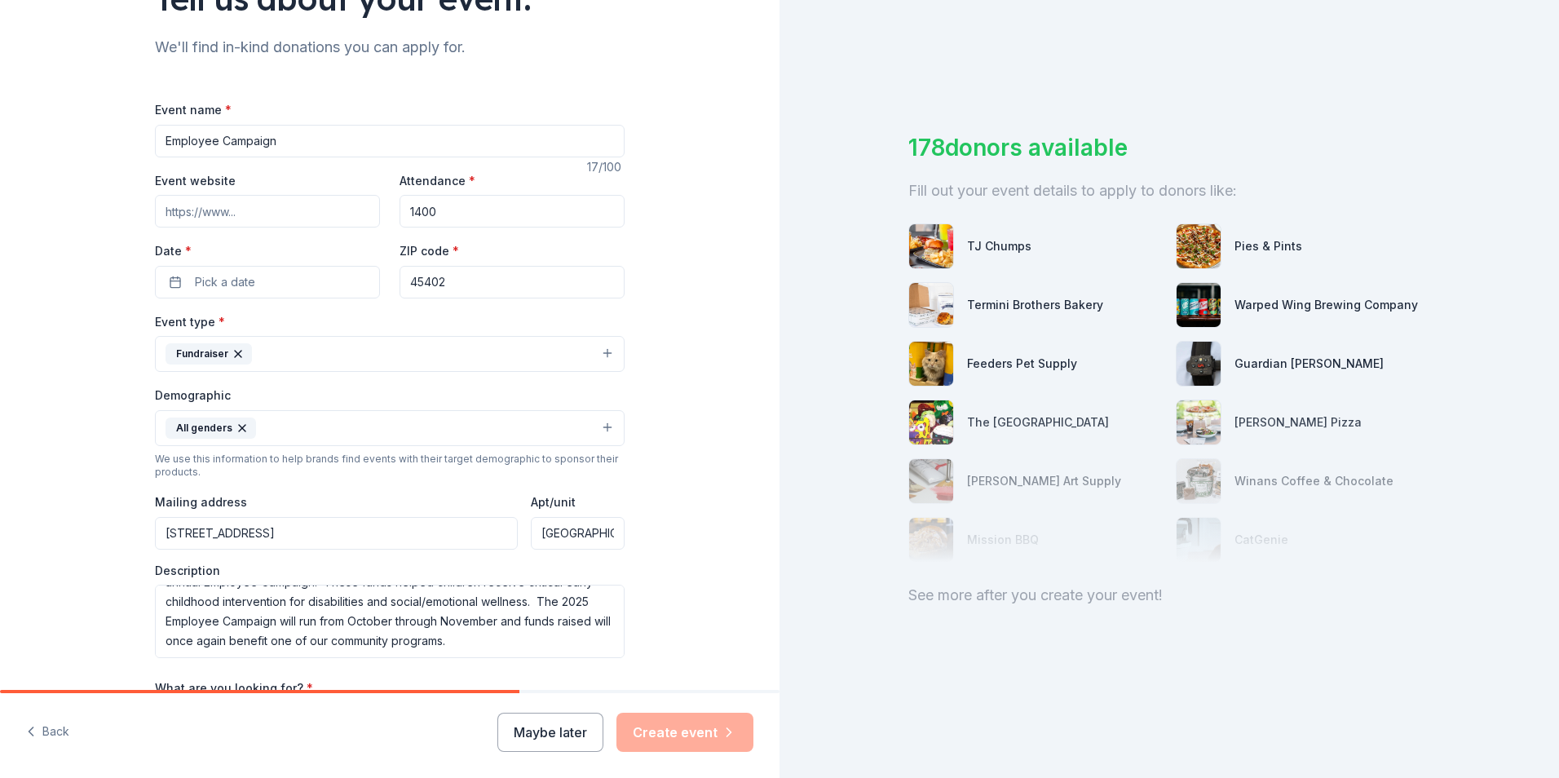
click at [598, 347] on button "Fundraiser" at bounding box center [390, 354] width 470 height 36
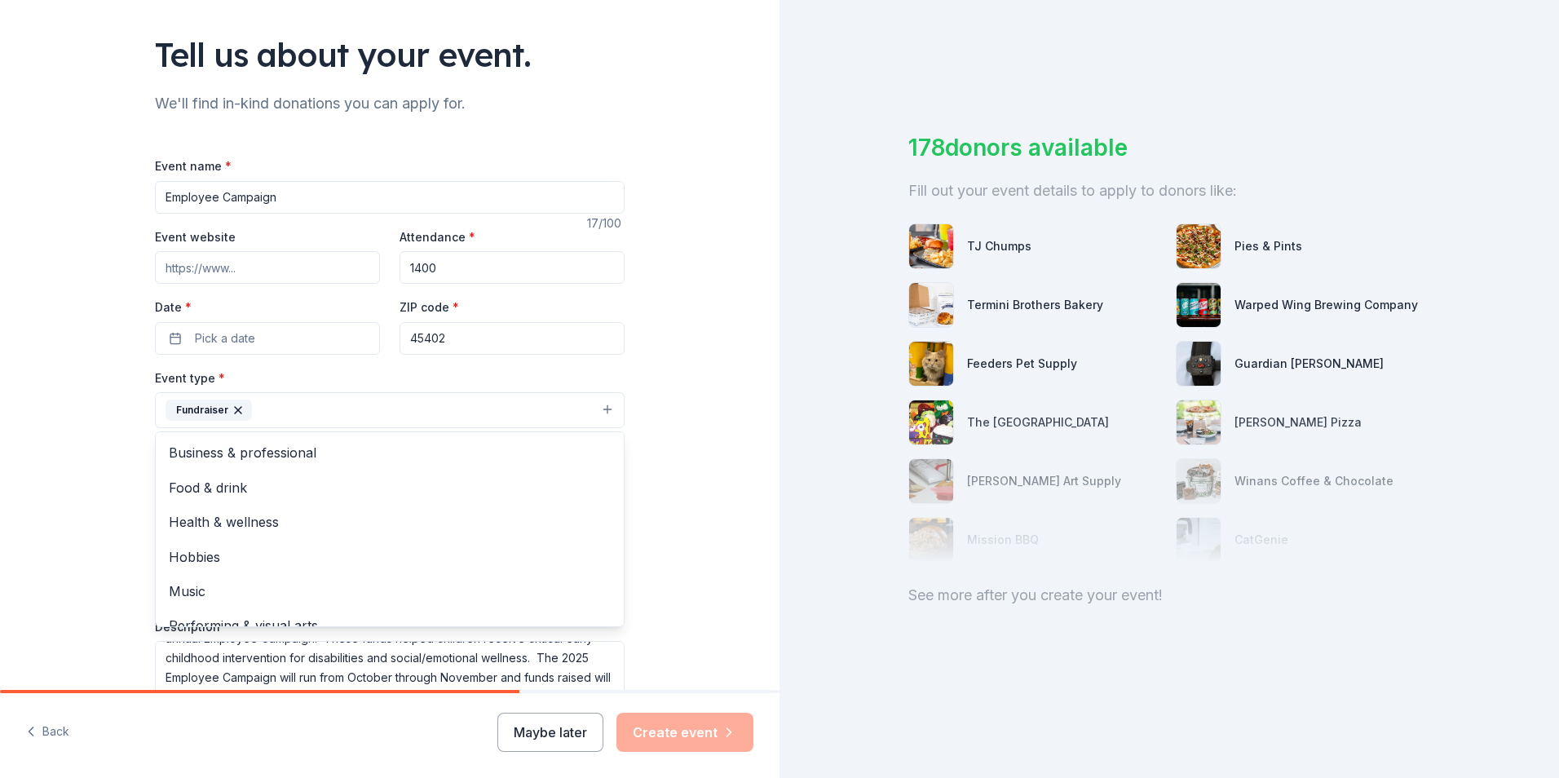
scroll to position [73, 0]
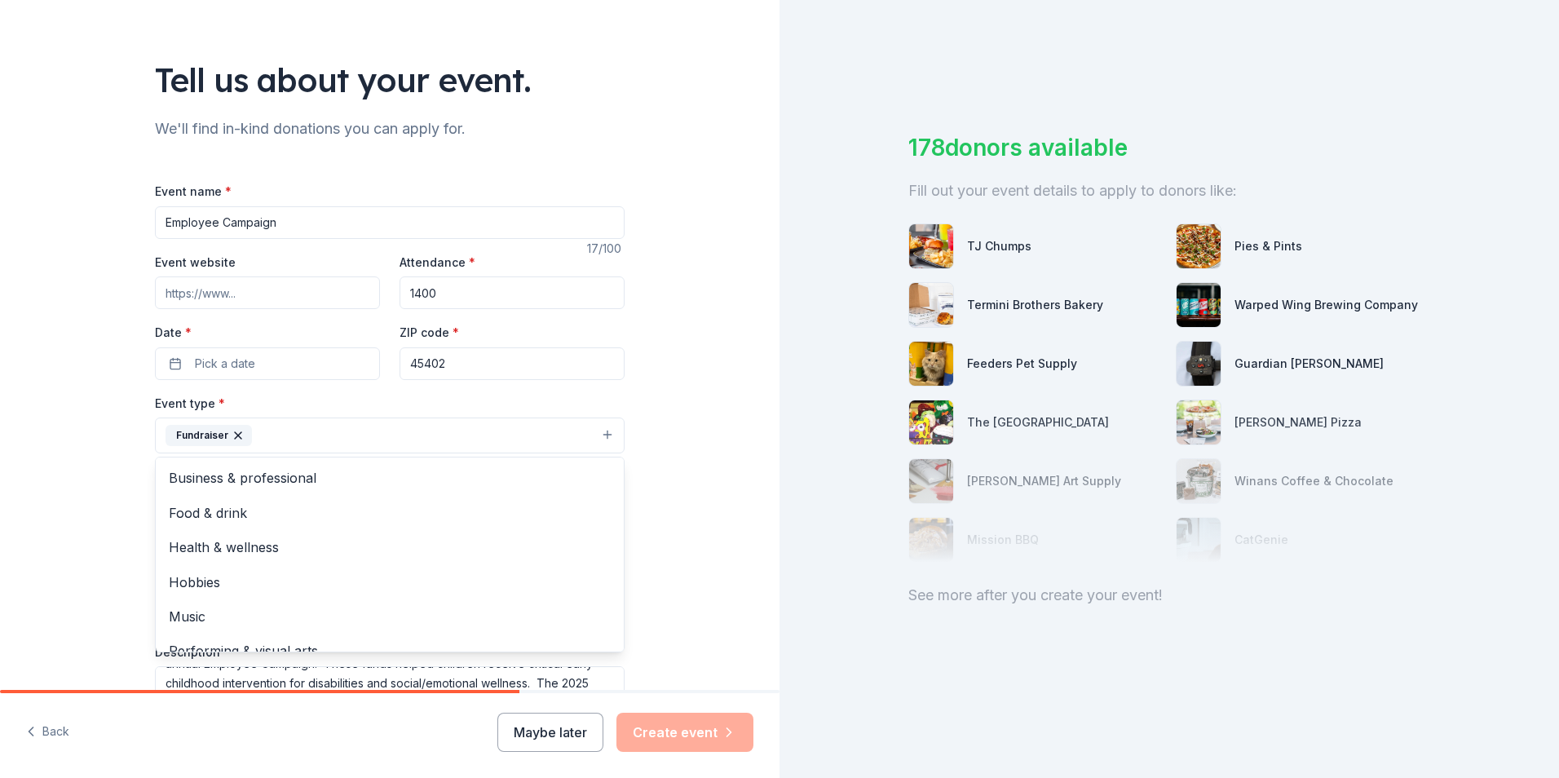
click at [673, 460] on div "Tell us about your event. We'll find in-kind donations you can apply for. Event…" at bounding box center [389, 471] width 779 height 1088
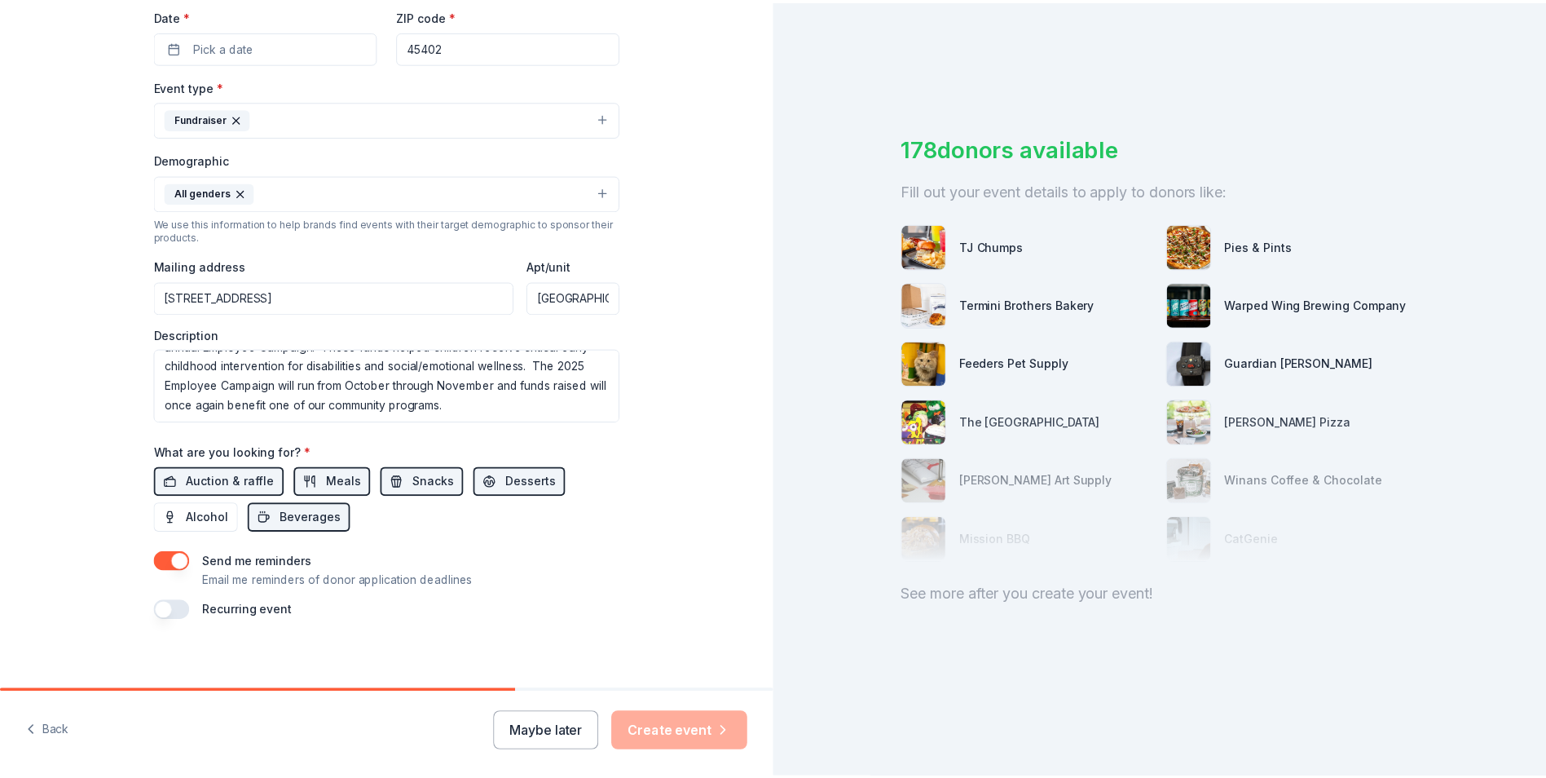
scroll to position [399, 0]
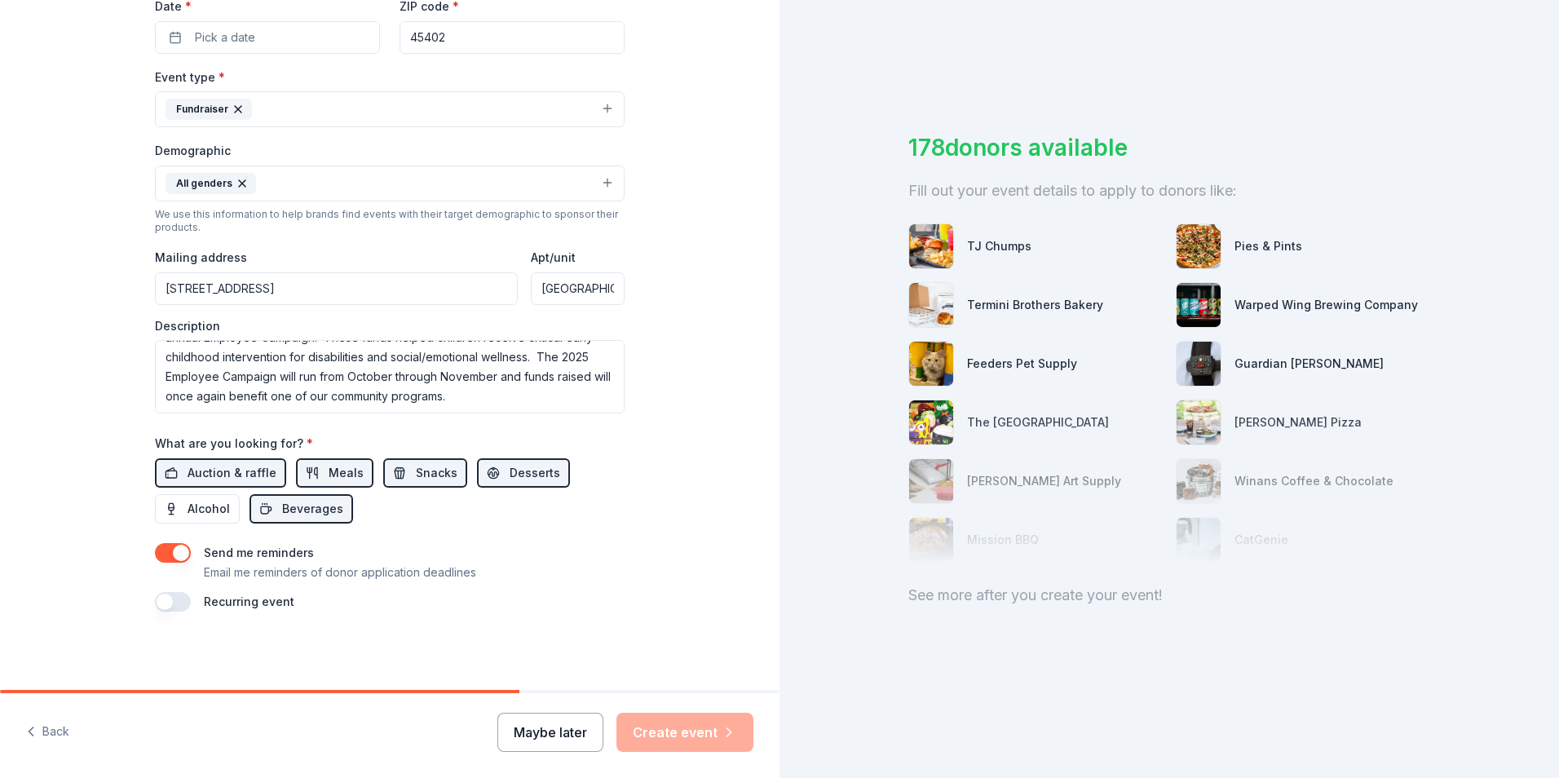
click at [559, 734] on button "Maybe later" at bounding box center [550, 731] width 106 height 39
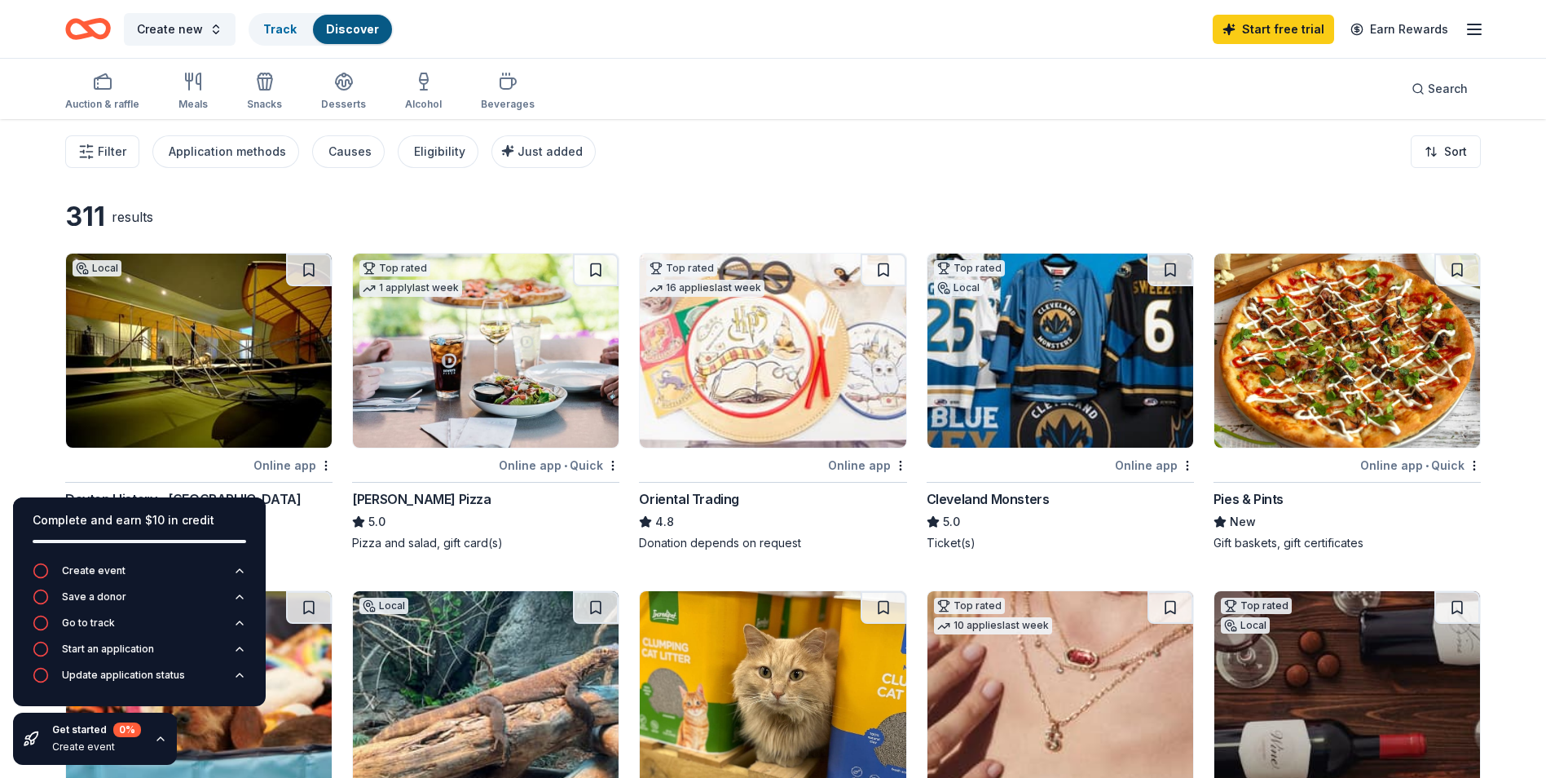
click at [1473, 31] on icon "button" at bounding box center [1475, 30] width 20 height 20
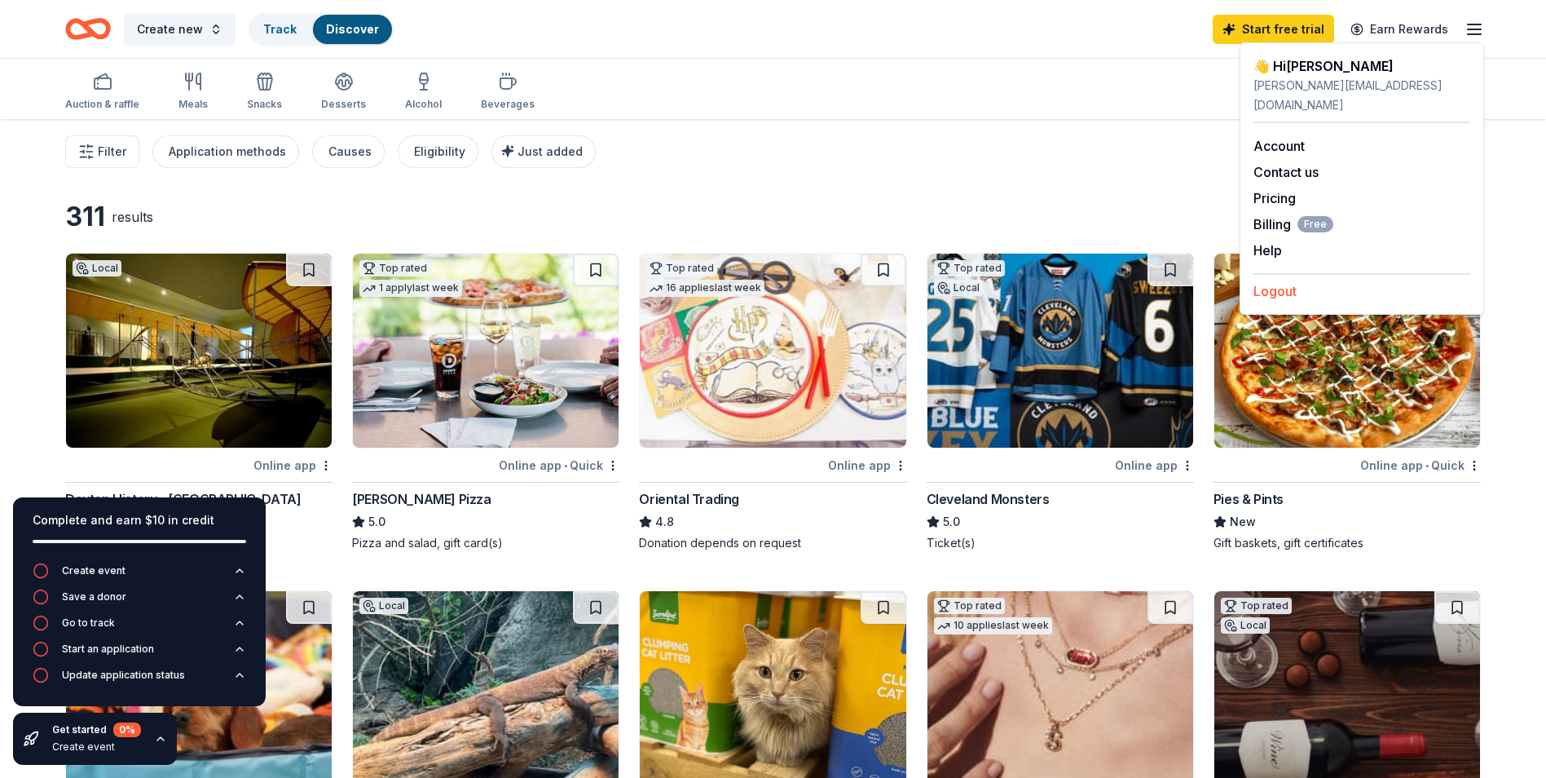
click at [1283, 281] on button "Logout" at bounding box center [1275, 291] width 43 height 20
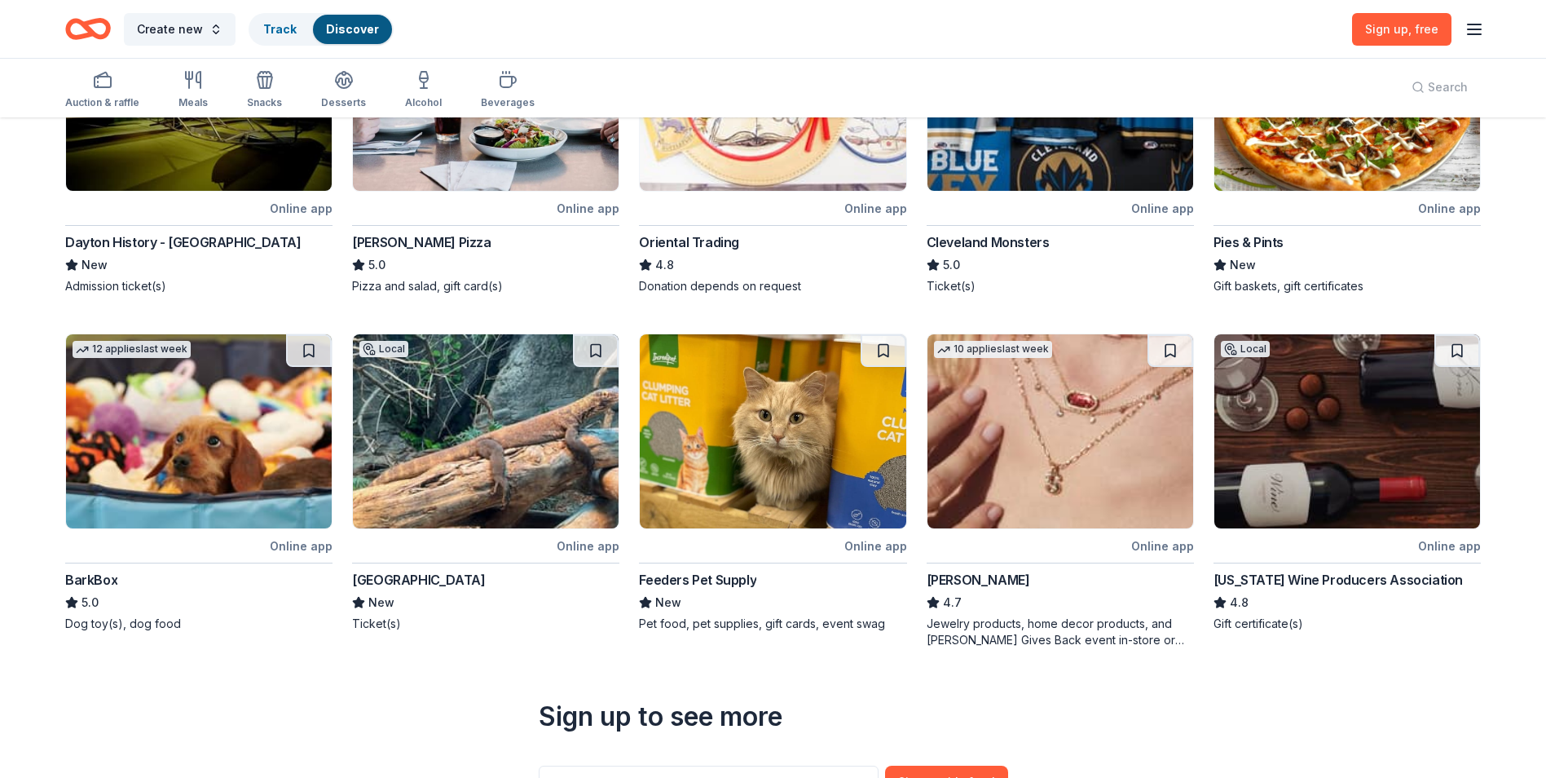
scroll to position [408, 0]
